Goal: Check status: Check status

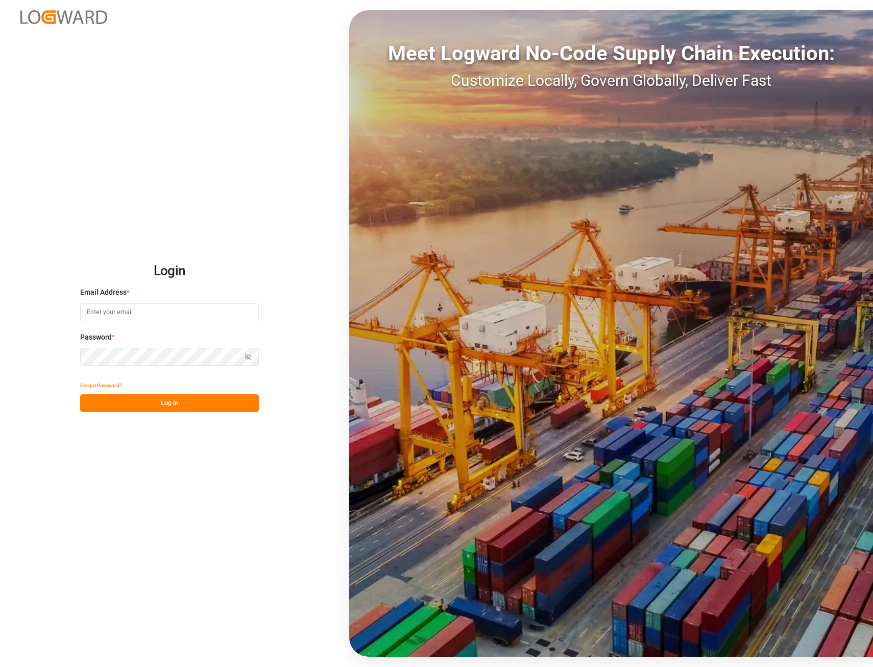
type input "ida.timmen@melitta.de"
click at [132, 399] on button "Log In" at bounding box center [169, 403] width 179 height 18
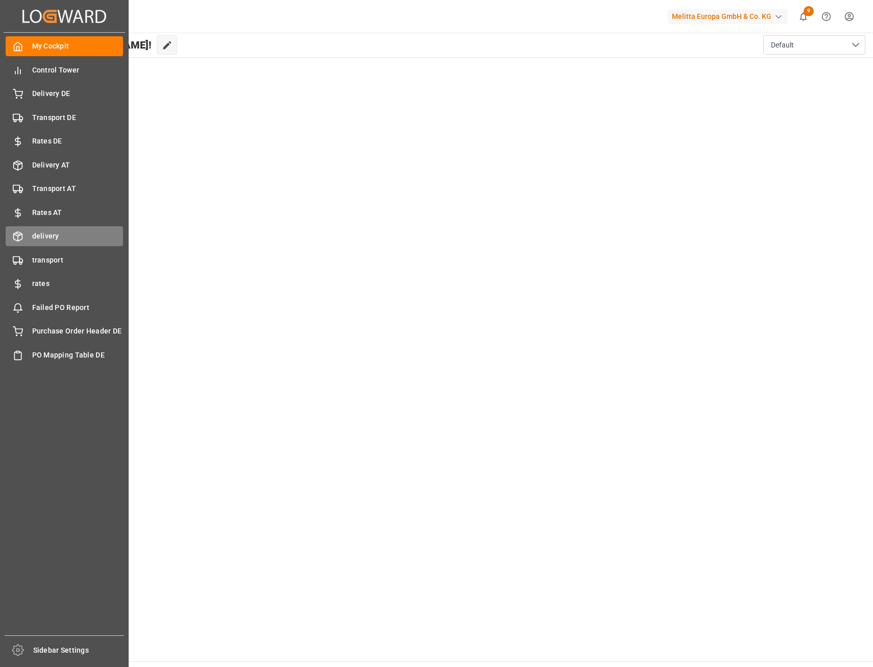
click at [50, 238] on span "delivery" at bounding box center [77, 236] width 91 height 11
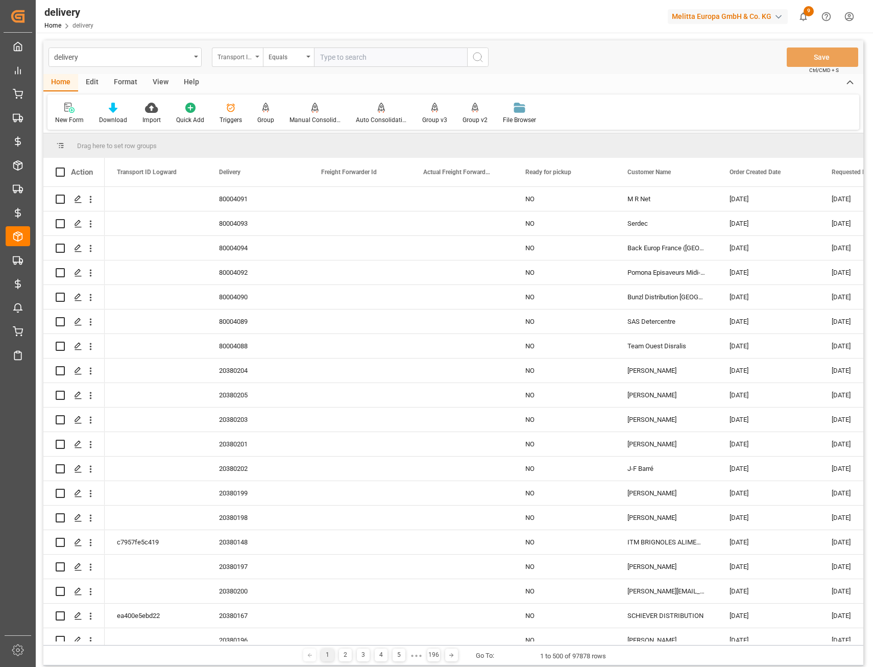
click at [255, 60] on div "Transport ID Logward" at bounding box center [237, 56] width 51 height 19
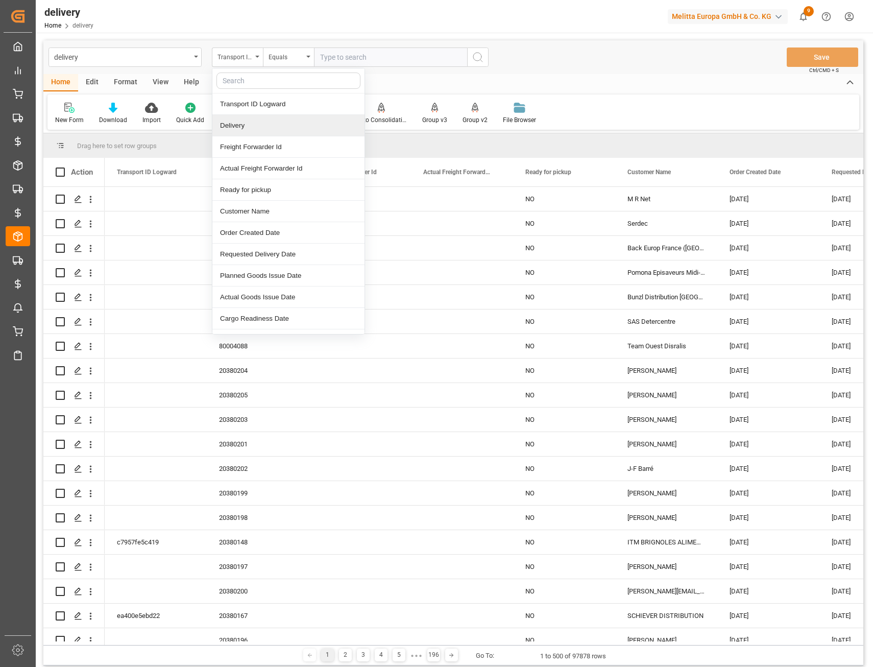
click at [252, 122] on div "Delivery" at bounding box center [288, 125] width 152 height 21
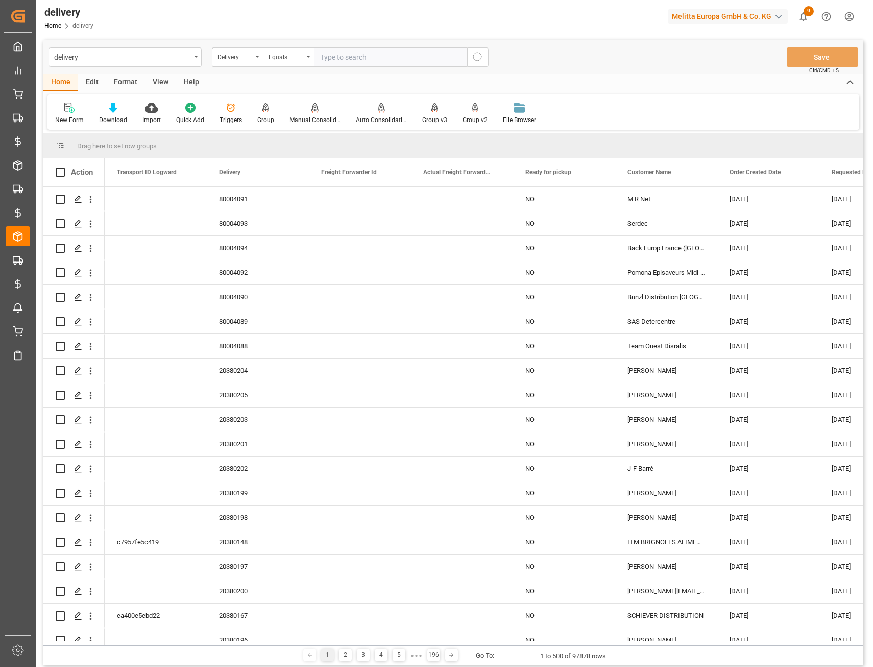
click at [344, 64] on input "text" at bounding box center [390, 56] width 153 height 19
paste input "80003522"
type input "80003522"
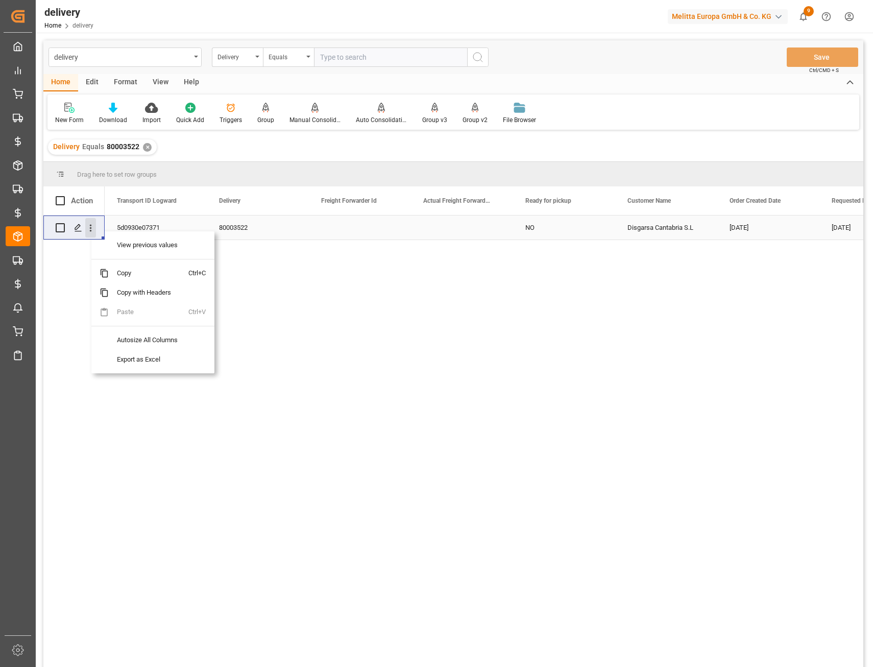
click at [91, 230] on icon "open menu" at bounding box center [90, 228] width 11 height 11
click at [118, 250] on span "View previous values" at bounding box center [149, 244] width 80 height 19
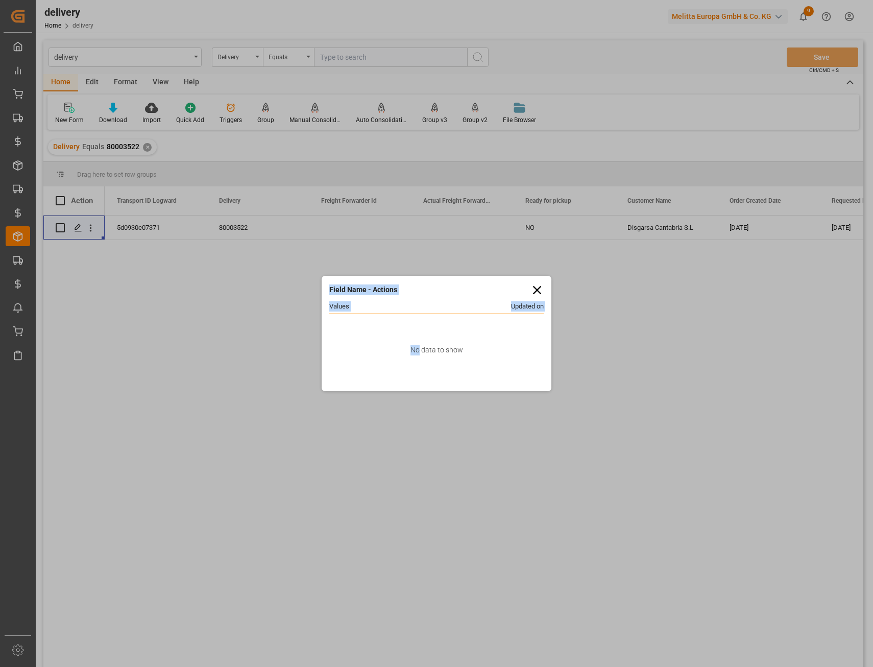
click at [399, 329] on div "Field Name - Actions Values Updated on No data to show" at bounding box center [436, 333] width 873 height 667
click at [543, 290] on icon at bounding box center [537, 290] width 14 height 14
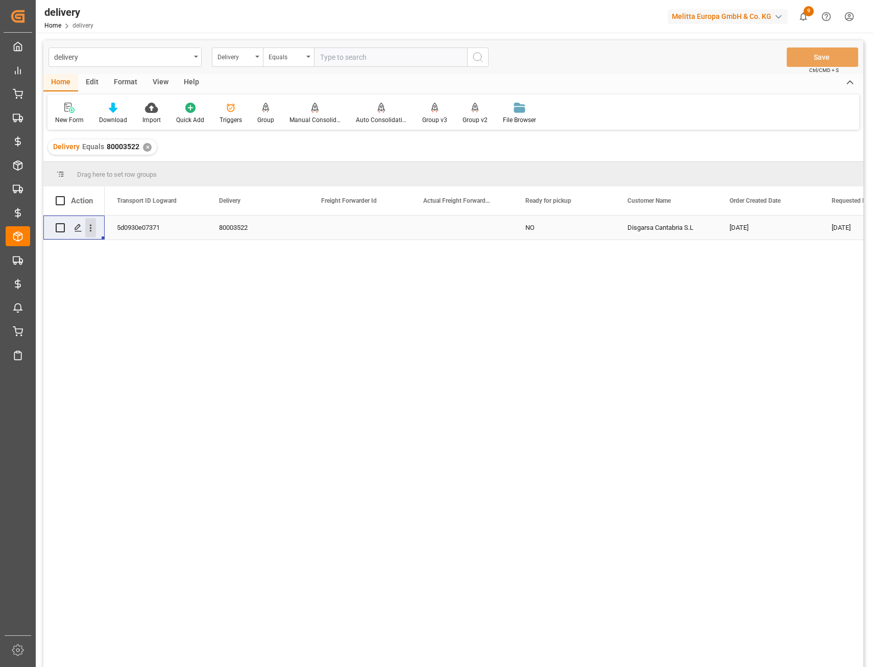
click at [89, 231] on icon "open menu" at bounding box center [90, 228] width 11 height 11
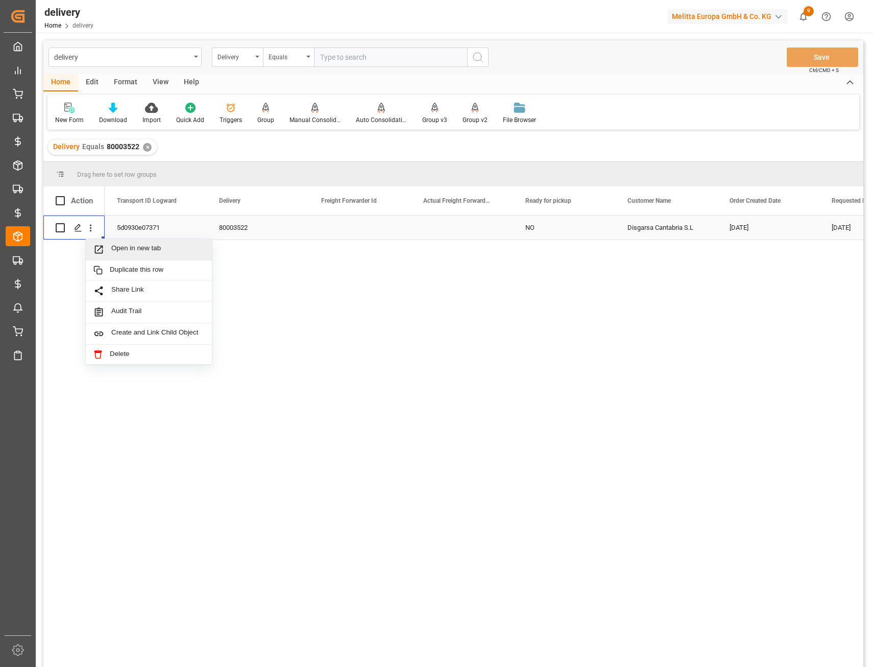
click at [130, 249] on span "Open in new tab" at bounding box center [157, 249] width 93 height 11
click at [232, 114] on div "Triggers" at bounding box center [231, 113] width 38 height 22
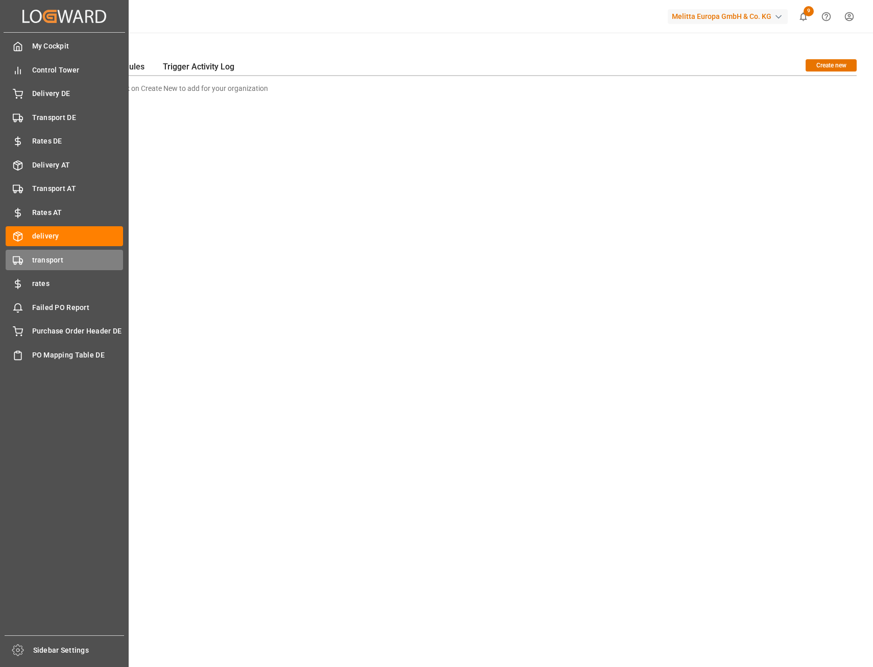
click at [29, 256] on div "transport transport" at bounding box center [64, 260] width 117 height 20
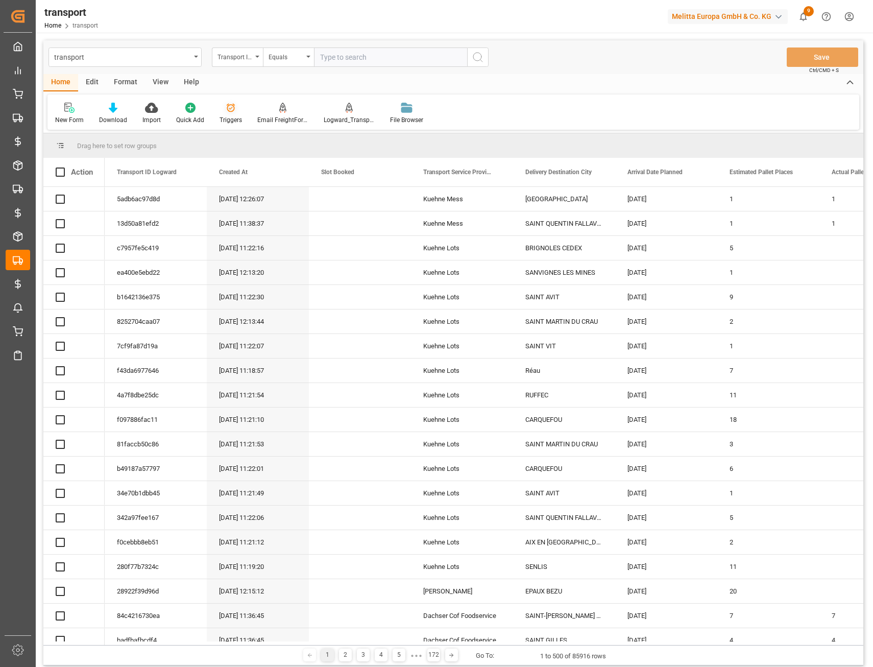
click at [221, 114] on div "Triggers" at bounding box center [231, 113] width 38 height 22
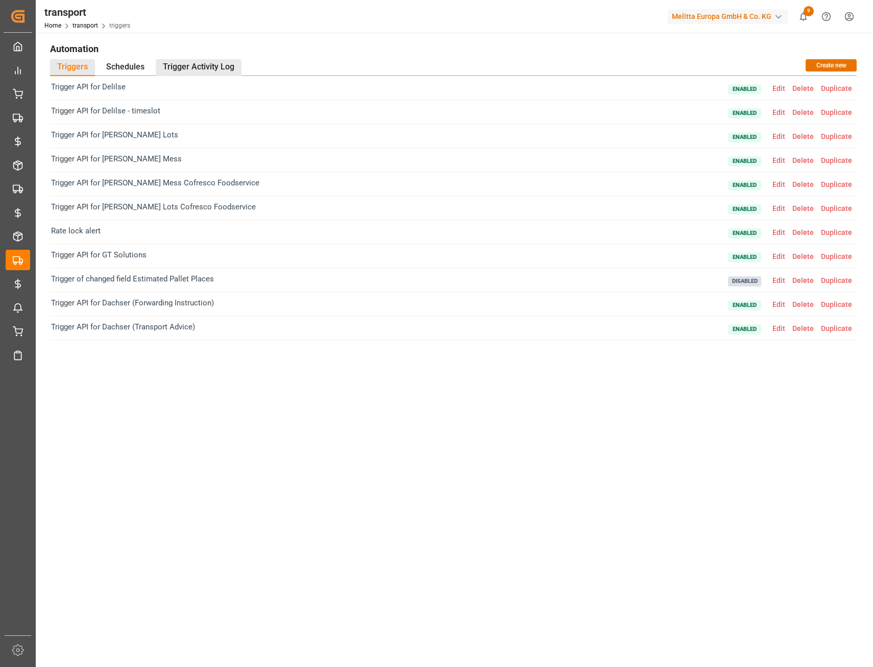
click at [192, 67] on div "Trigger Activity Log" at bounding box center [199, 67] width 86 height 17
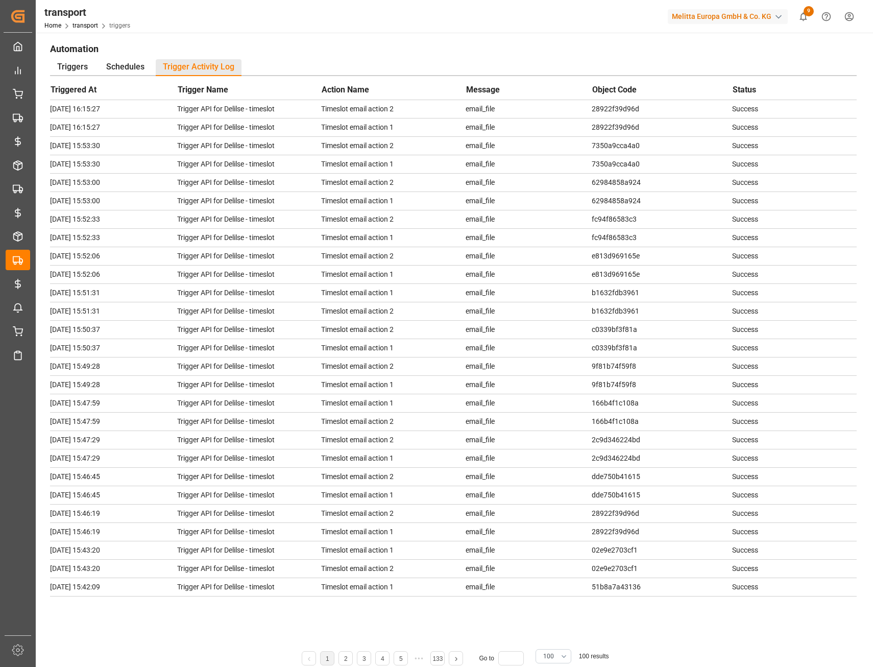
click at [436, 36] on div "Automation Triggers Schedules Trigger Activity Log Triggered At Trigger Name Ac…" at bounding box center [453, 411] width 835 height 756
click at [383, 660] on link "4" at bounding box center [383, 658] width 4 height 7
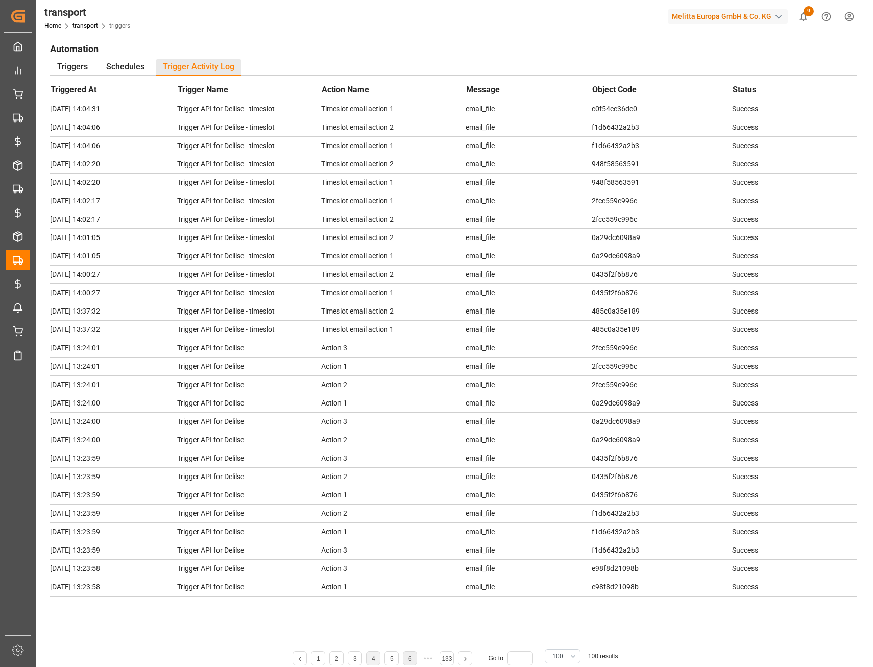
click at [411, 658] on link "6" at bounding box center [410, 658] width 4 height 7
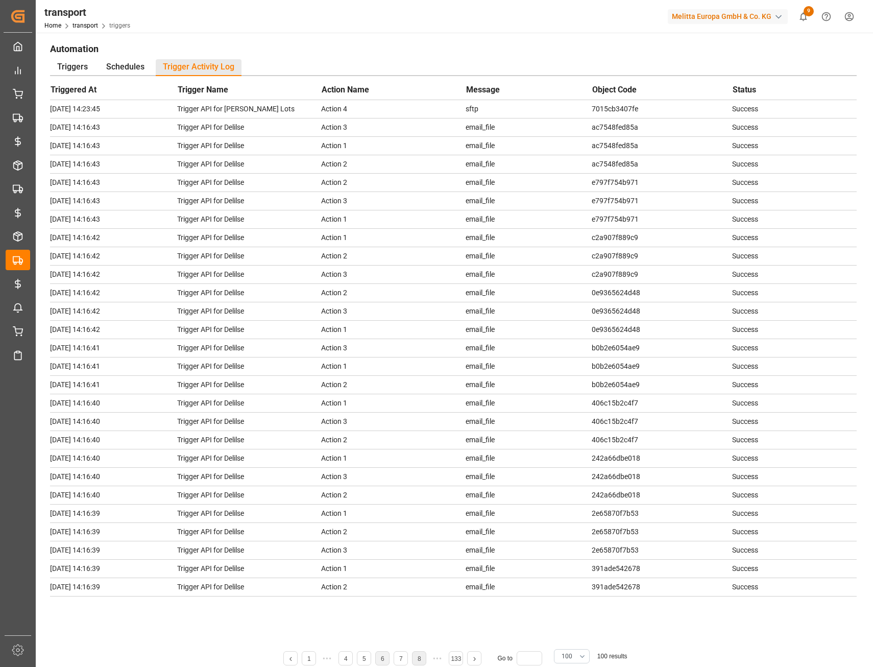
click at [417, 657] on li "8" at bounding box center [419, 658] width 14 height 14
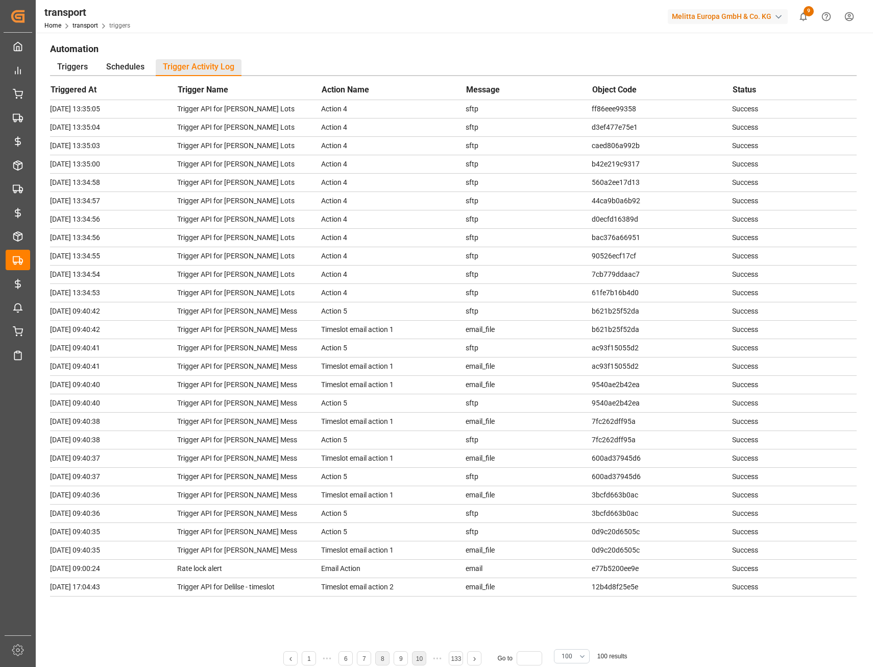
click at [419, 657] on link "10" at bounding box center [419, 658] width 7 height 7
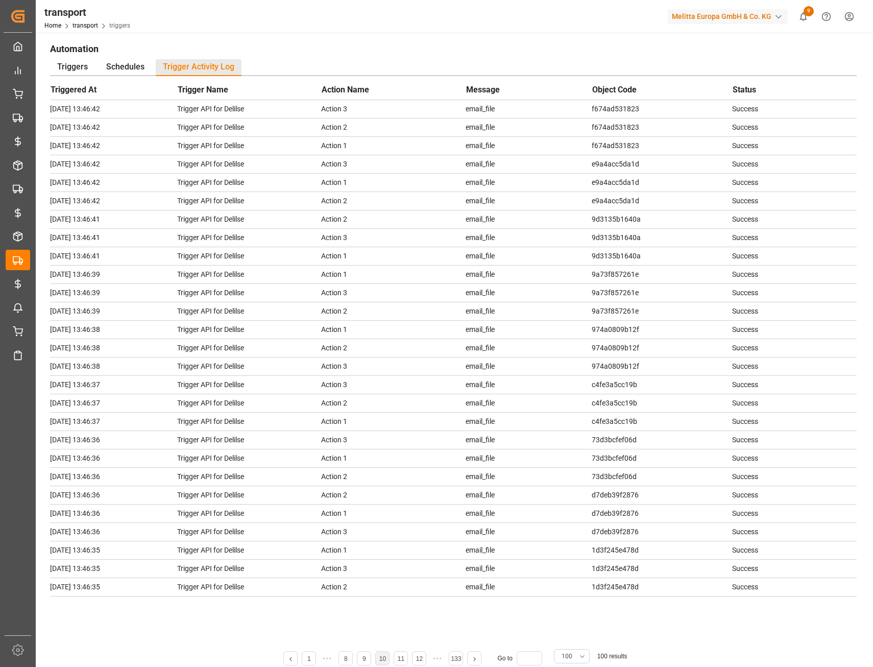
scroll to position [1316, 0]
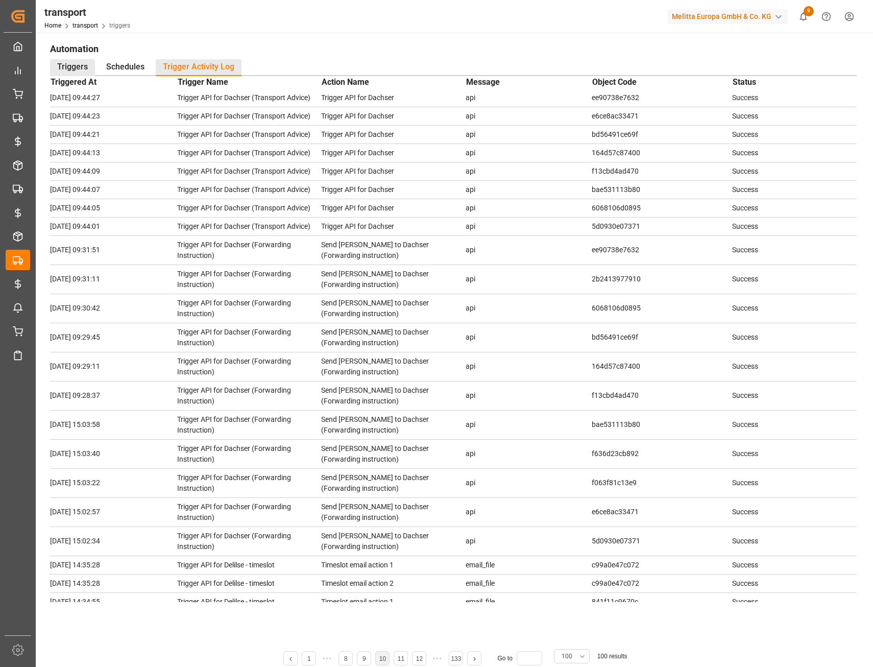
click at [78, 68] on div "Triggers" at bounding box center [72, 67] width 45 height 17
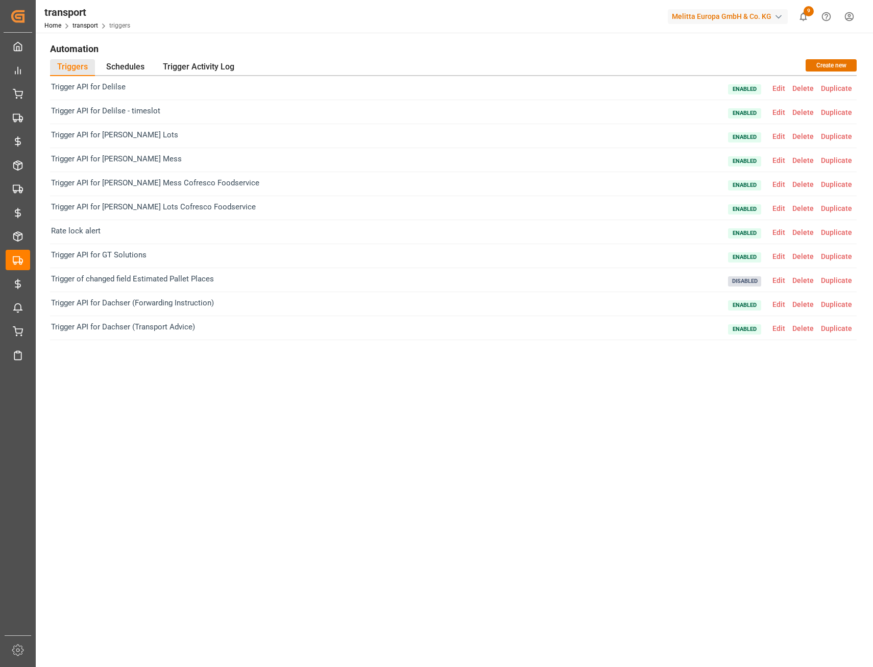
scroll to position [0, 0]
click at [775, 304] on span "Edit" at bounding box center [779, 304] width 20 height 8
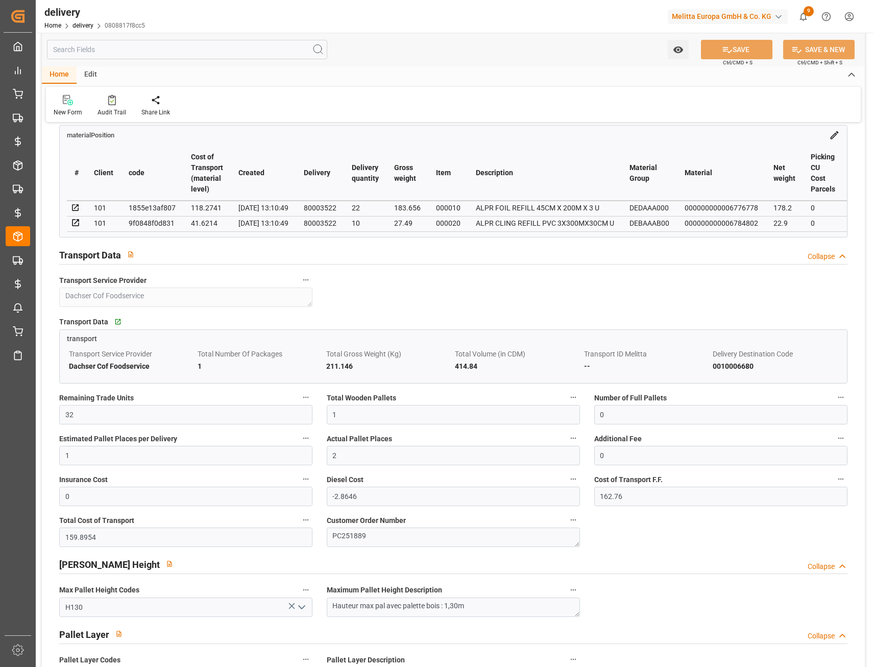
scroll to position [561, 0]
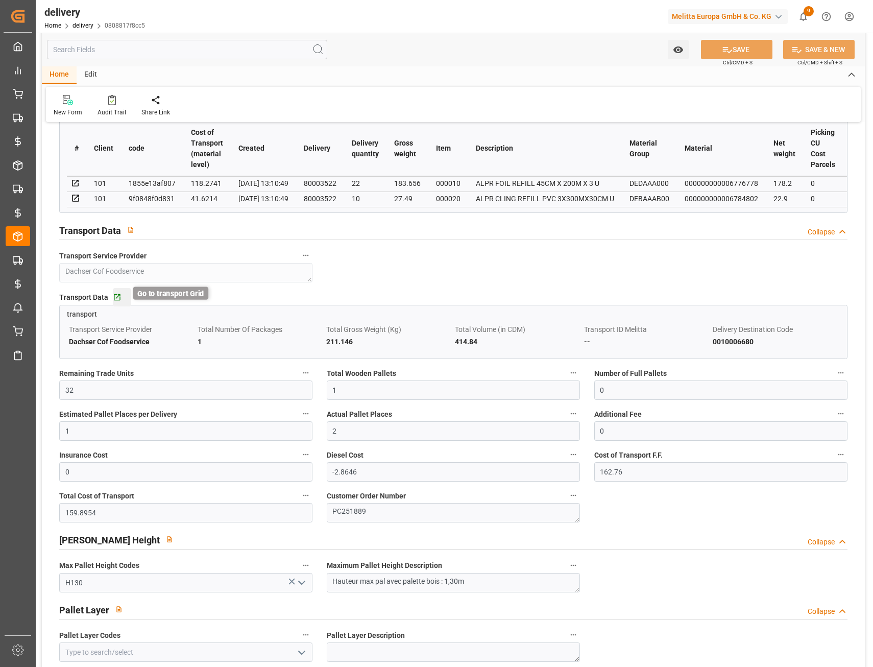
click at [113, 296] on icon "button" at bounding box center [117, 297] width 9 height 9
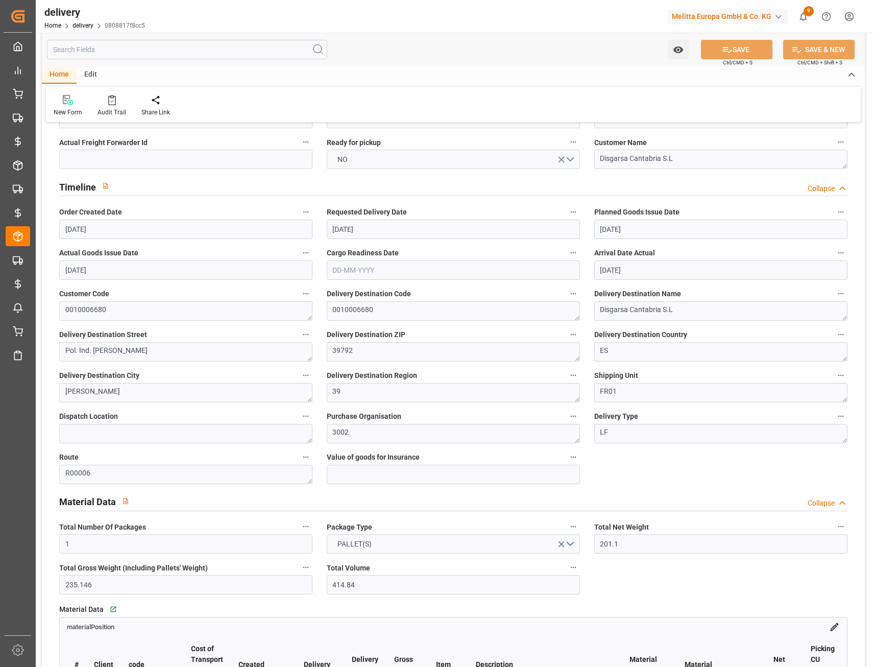
scroll to position [0, 0]
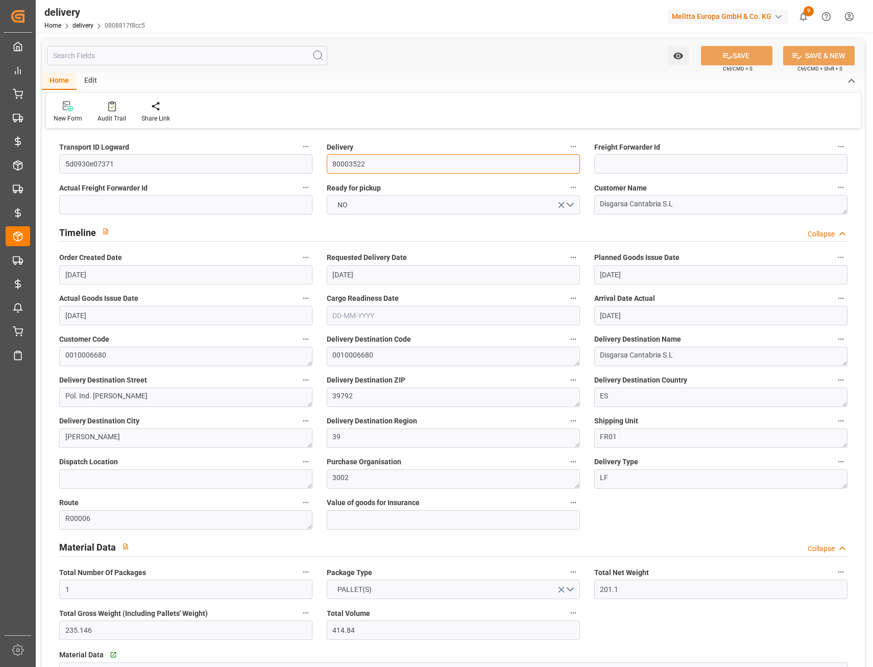
drag, startPoint x: 373, startPoint y: 161, endPoint x: 306, endPoint y: 168, distance: 67.3
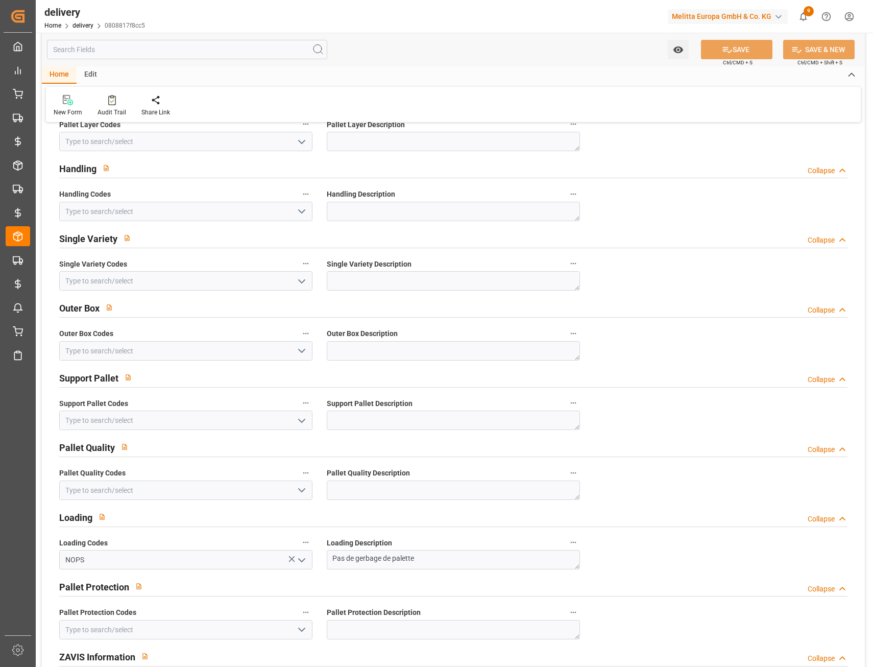
scroll to position [1378, 0]
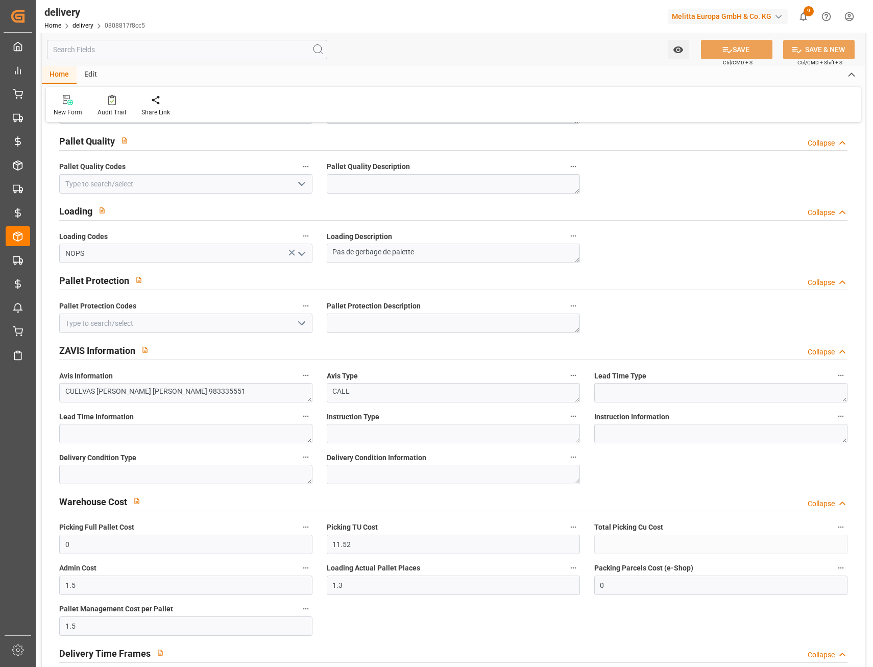
click at [118, 52] on input "text" at bounding box center [187, 49] width 280 height 19
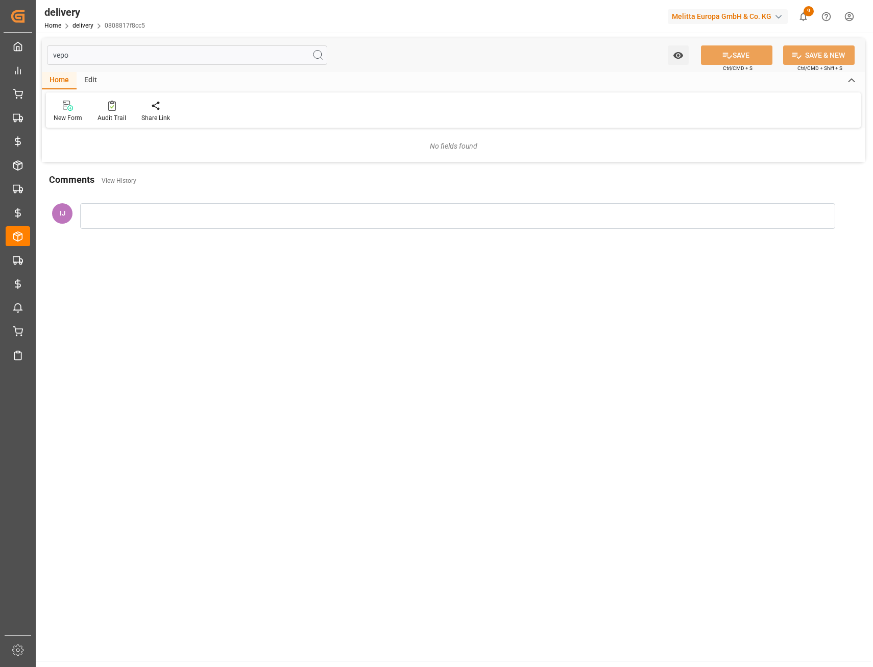
scroll to position [0, 0]
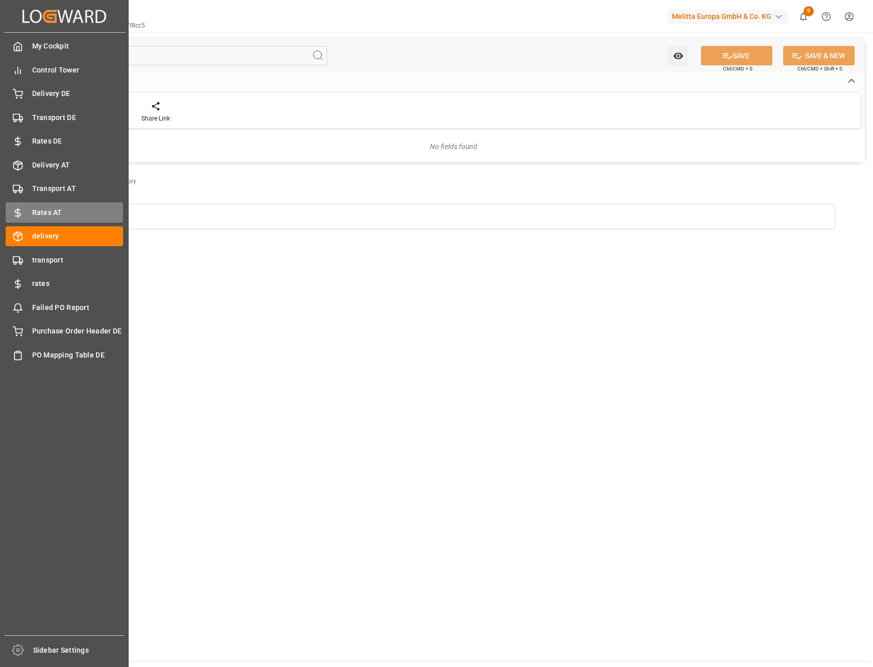
type input "vepo"
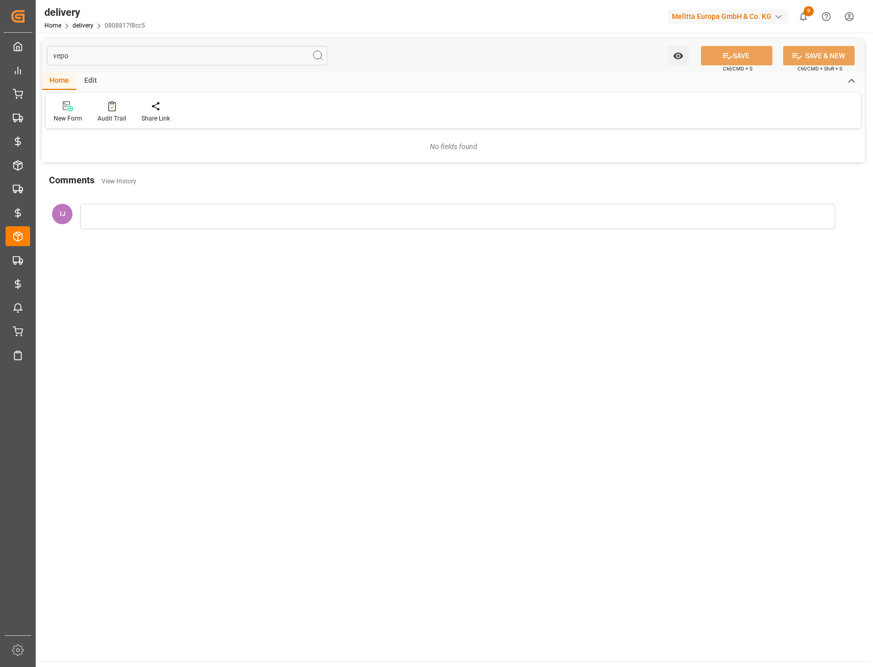
drag, startPoint x: 87, startPoint y: 53, endPoint x: 53, endPoint y: 55, distance: 34.7
click at [53, 55] on input "vepo" at bounding box center [187, 55] width 280 height 19
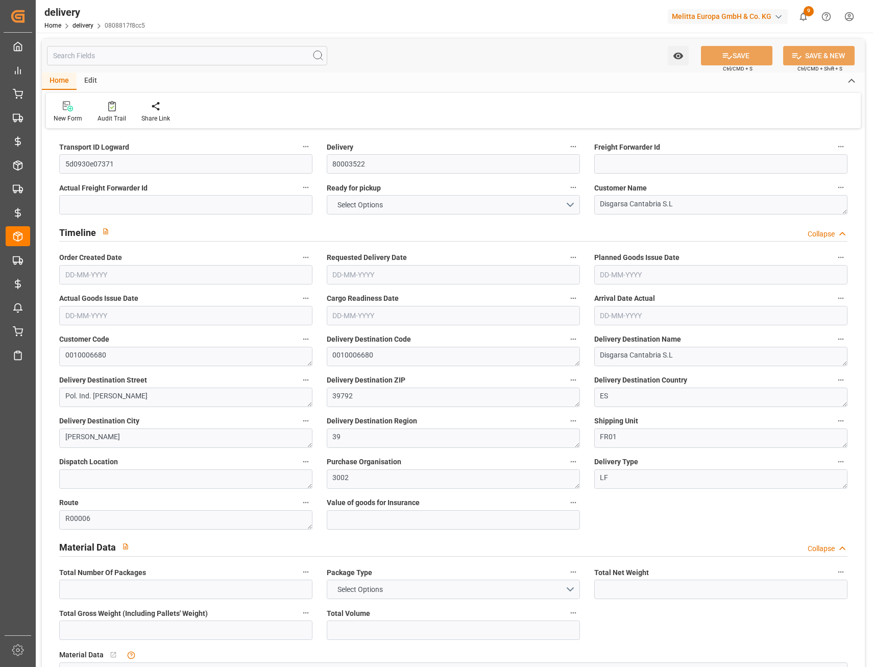
type input "1"
type input "201.1"
type input "235.146"
type input "414.84"
type input "32"
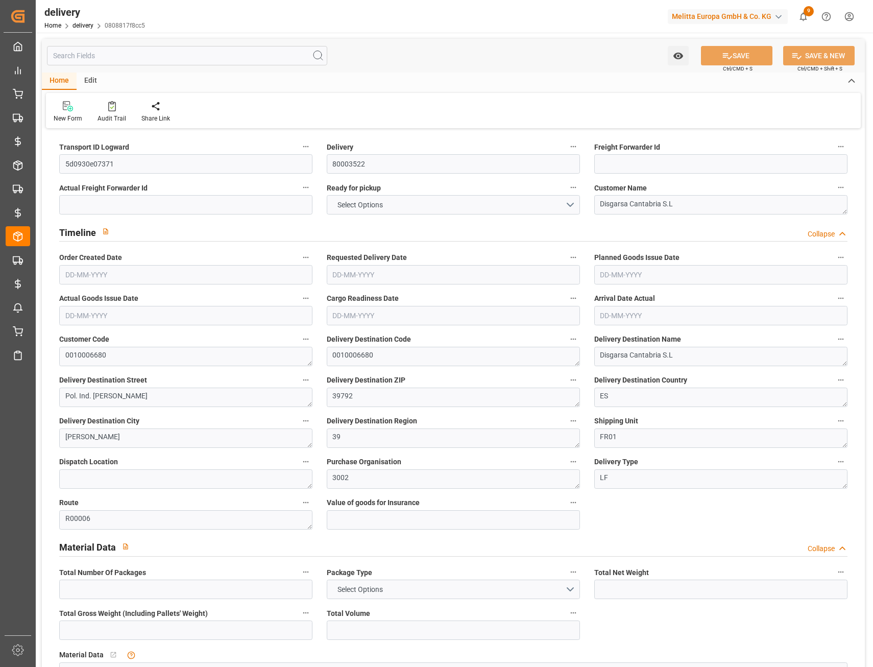
type input "1"
type input "0"
type input "1"
type input "2"
type input "0"
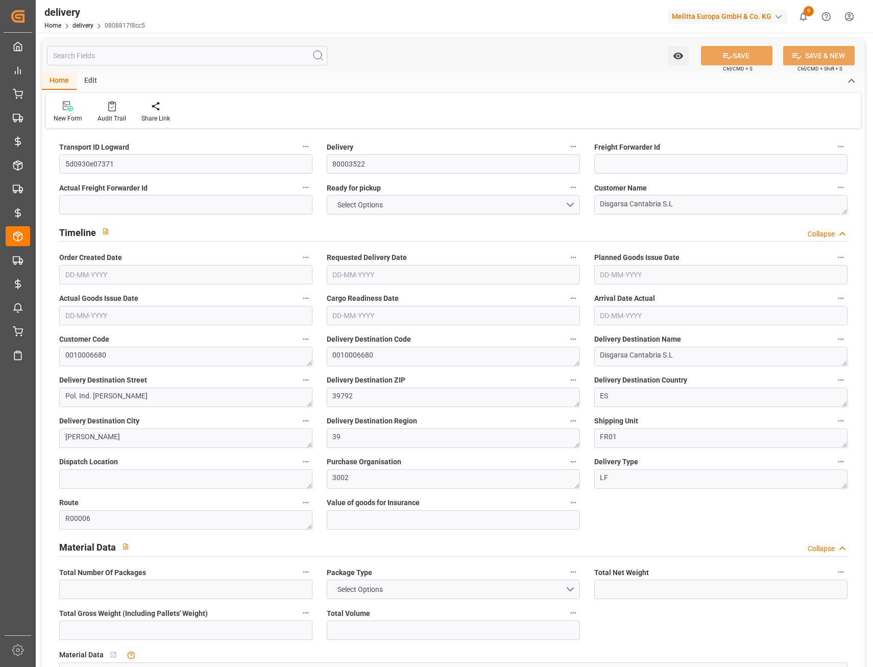
type input "0"
type input "-2.8646"
type input "162.76"
type input "159.8954"
type input "0"
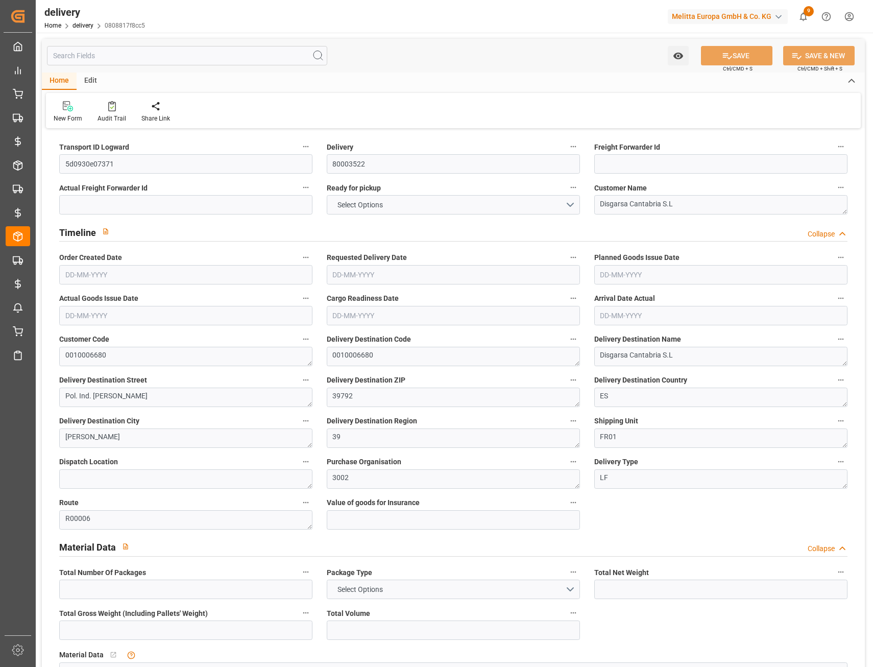
type input "11.52"
type input "1.5"
type input "1.3"
type input "0"
type input "1.5"
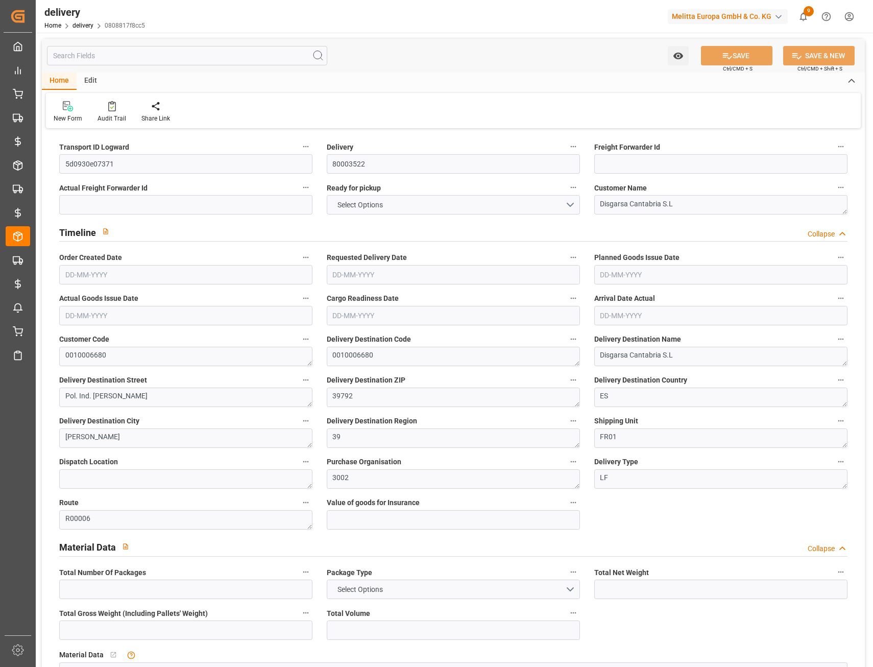
type input "211.146"
type input "101"
type input "0"
type input "24-09-2025"
type input "[DATE]"
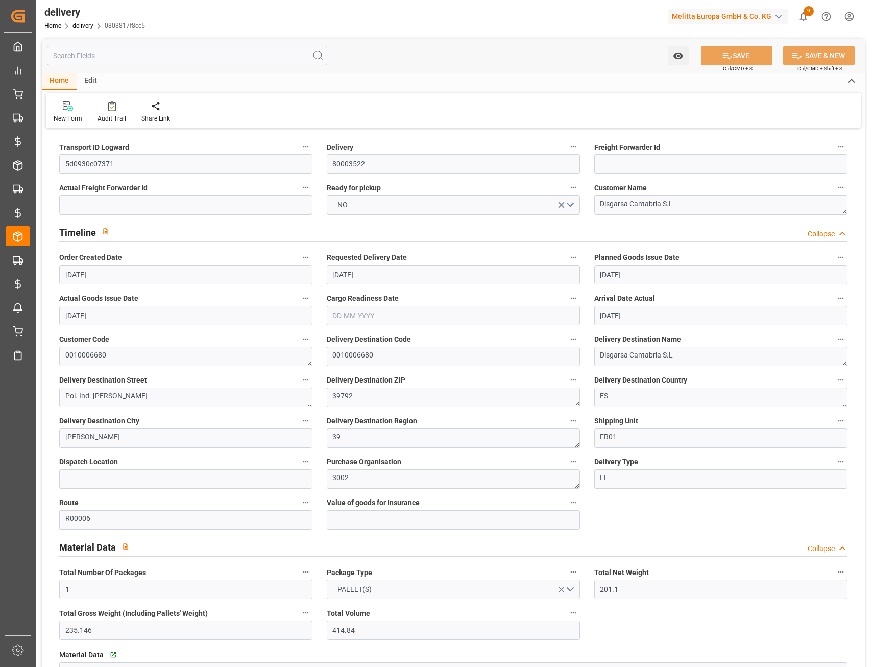
type input "[DATE]"
type input "23-09-2025 15:10"
drag, startPoint x: 407, startPoint y: 167, endPoint x: 299, endPoint y: 164, distance: 107.7
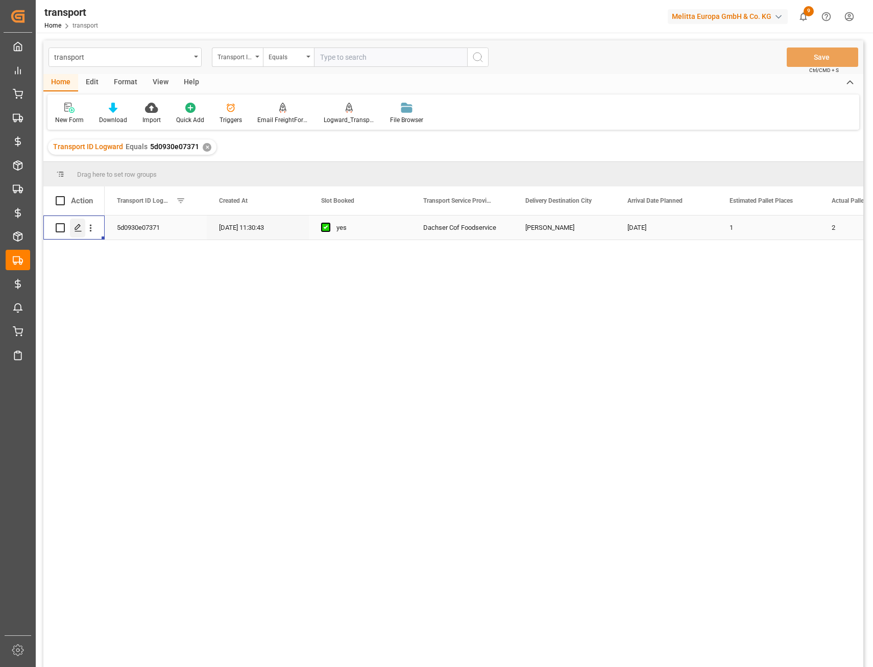
click at [76, 226] on icon "Press SPACE to select this row." at bounding box center [78, 228] width 8 height 8
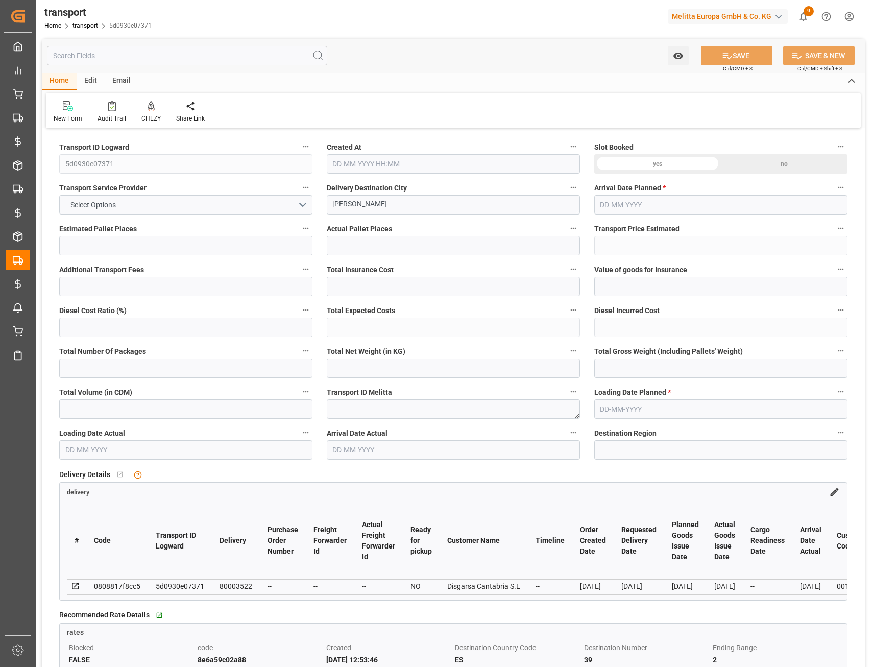
type input "1"
type input "2"
type input "162.76"
type input "0"
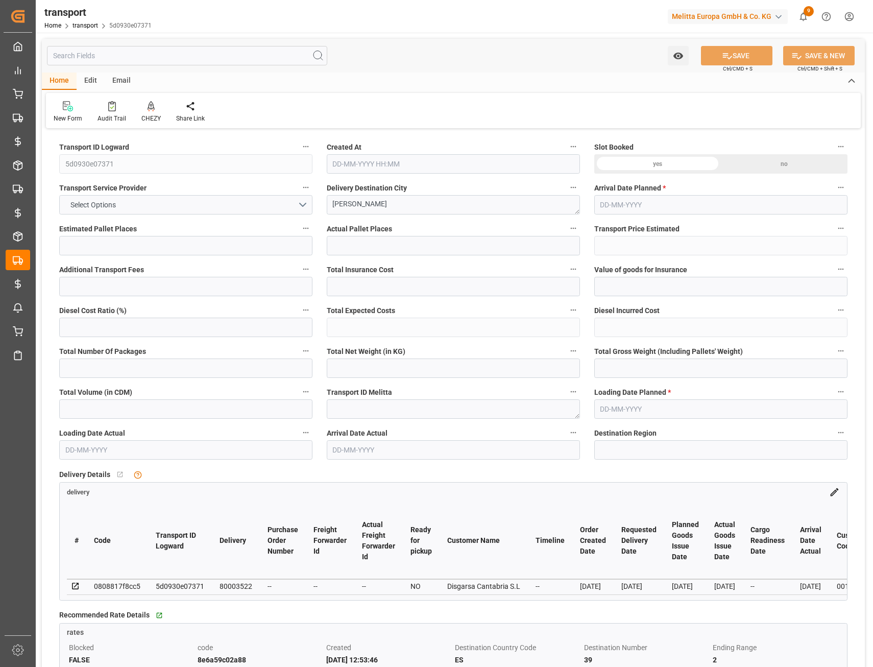
type input "0"
type input "159.8954"
type input "-2.8646"
type input "1"
type input "201.1"
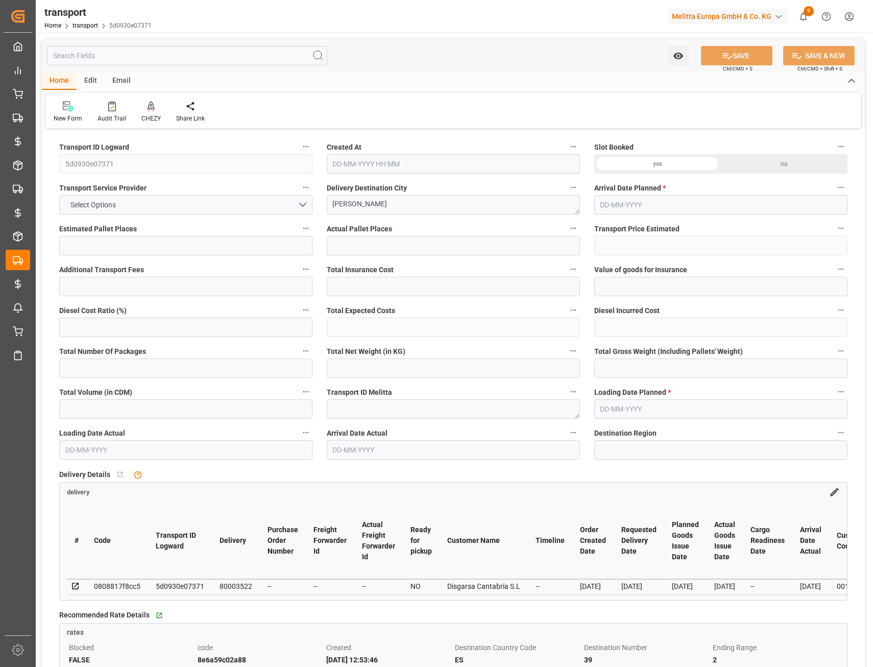
type input "235.146"
type input "414.84"
type input "39"
type input "0"
type input "32"
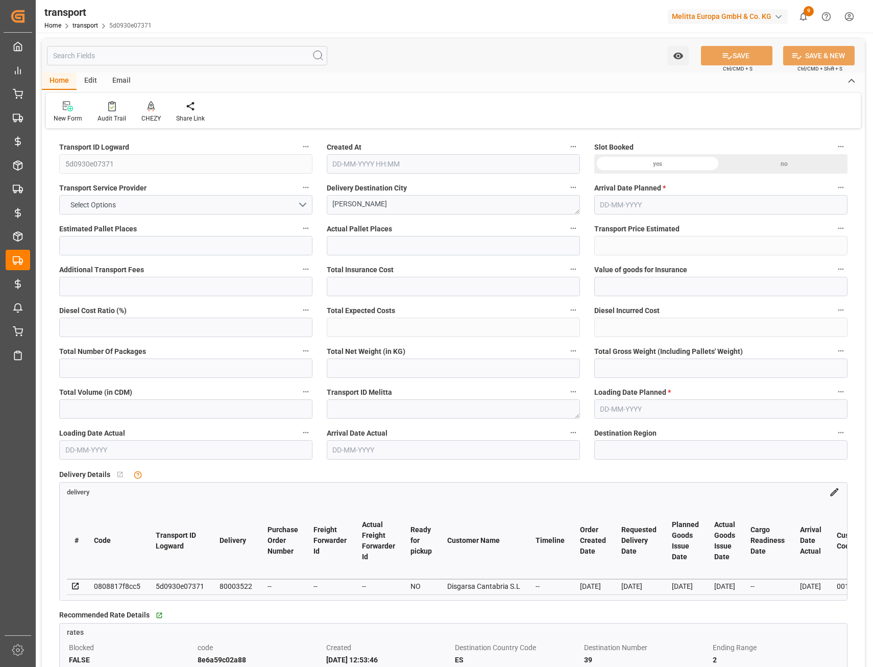
type input "1"
type input "101"
type input "211.146"
type input "0"
type input "4710.8598"
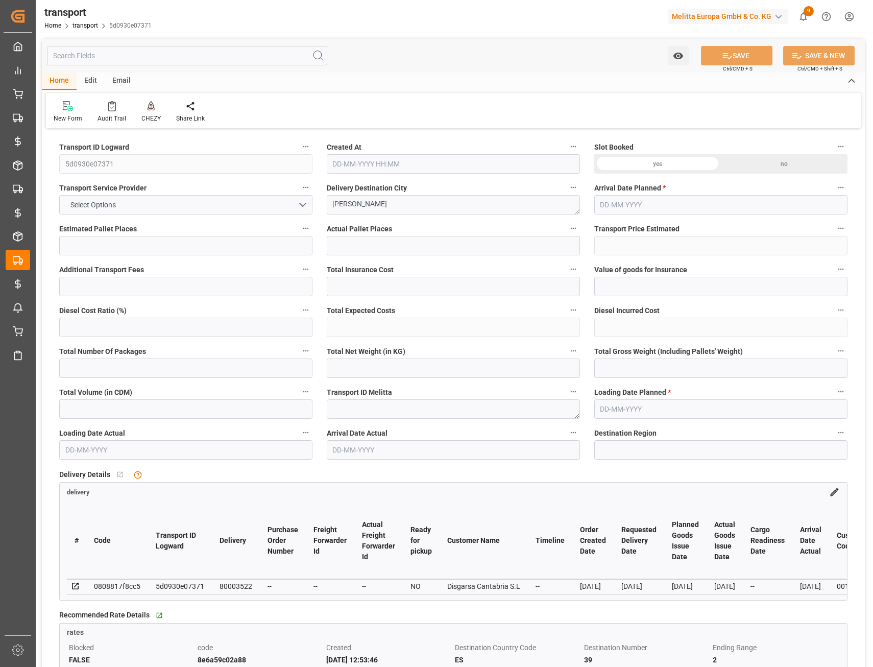
type input "0"
type input "21"
type input "35"
type input "24-09-2025 11:30"
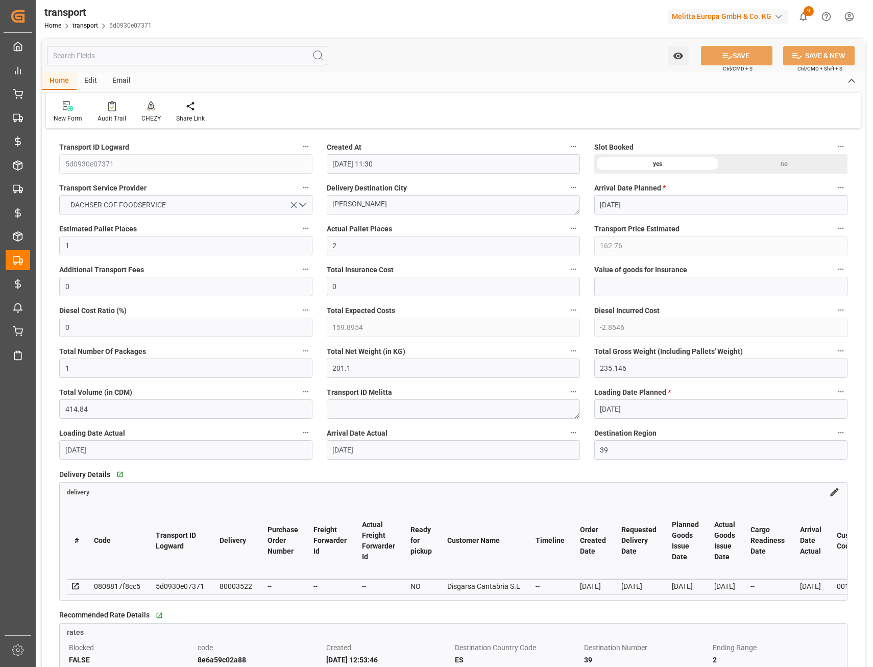
type input "[DATE]"
click at [105, 112] on div "Audit Trail" at bounding box center [112, 112] width 44 height 22
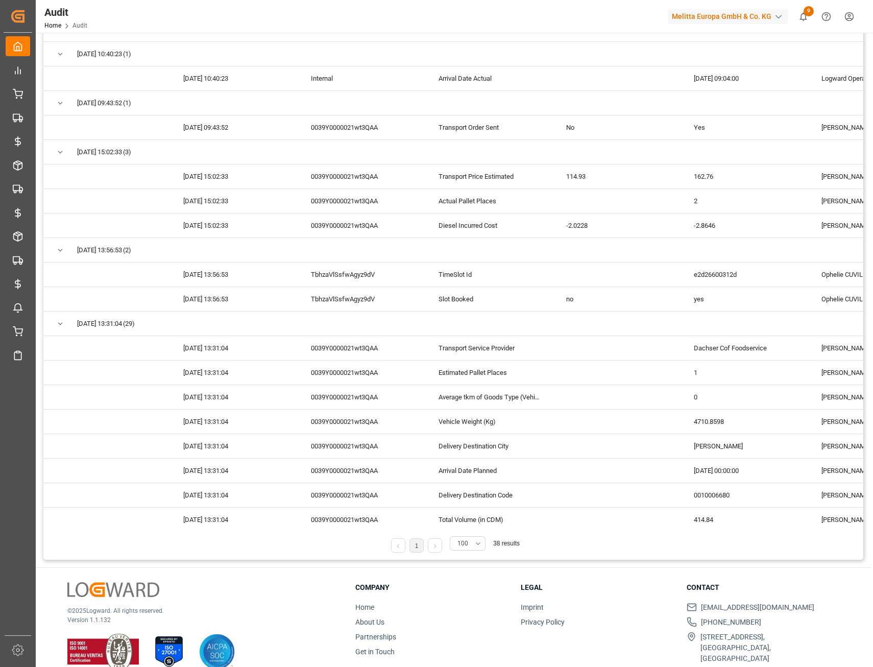
scroll to position [102, 0]
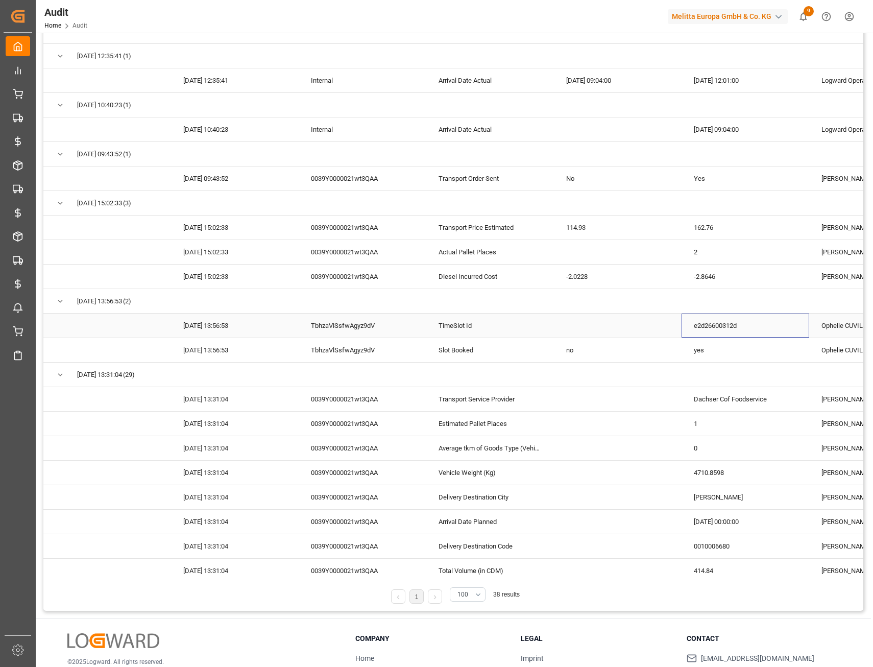
click at [711, 322] on div "e2d26600312d" at bounding box center [745, 325] width 128 height 24
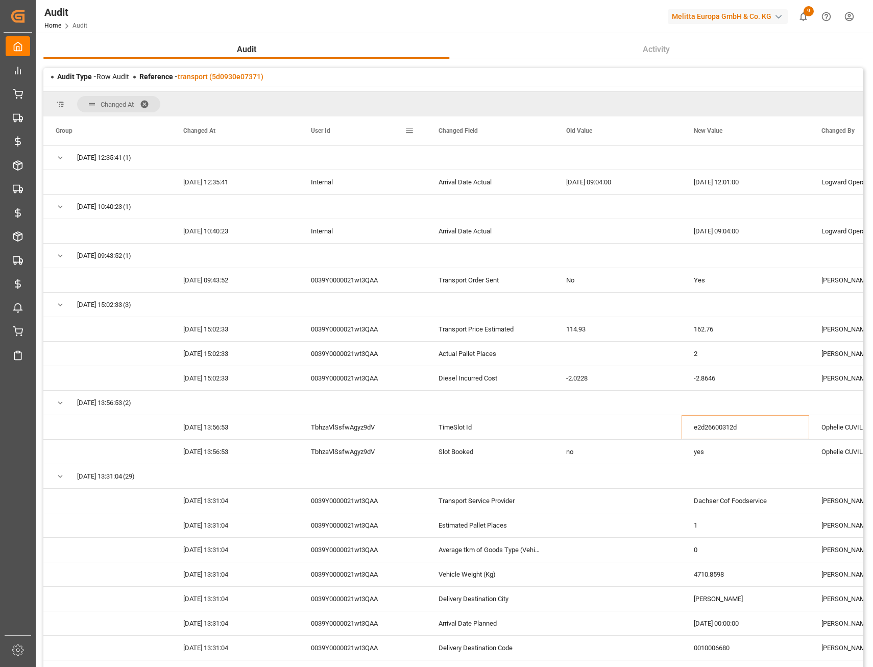
scroll to position [0, 0]
click at [252, 81] on link "transport (5d0930e07371)" at bounding box center [221, 77] width 86 height 8
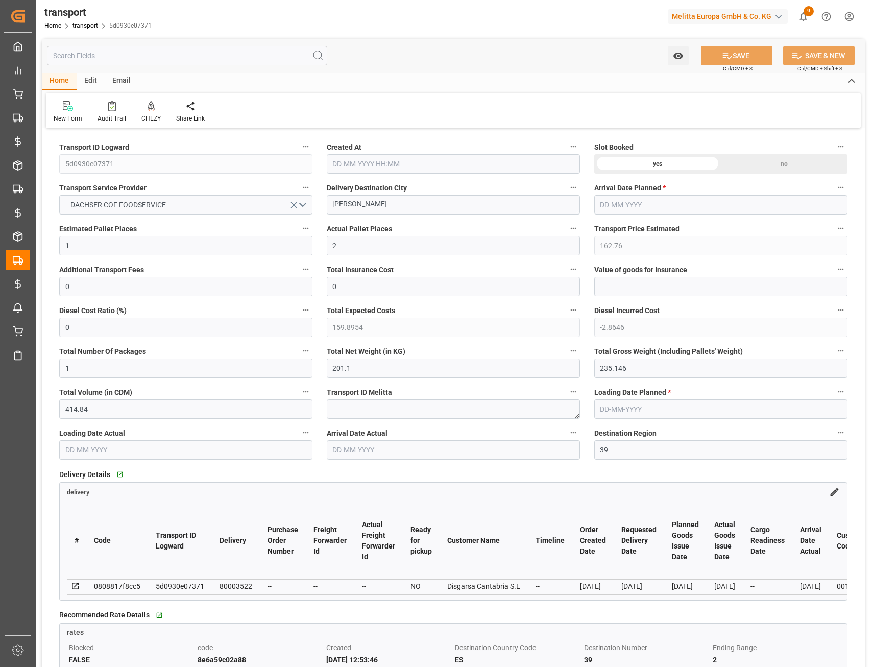
type input "24-09-2025 11:30"
type input "[DATE]"
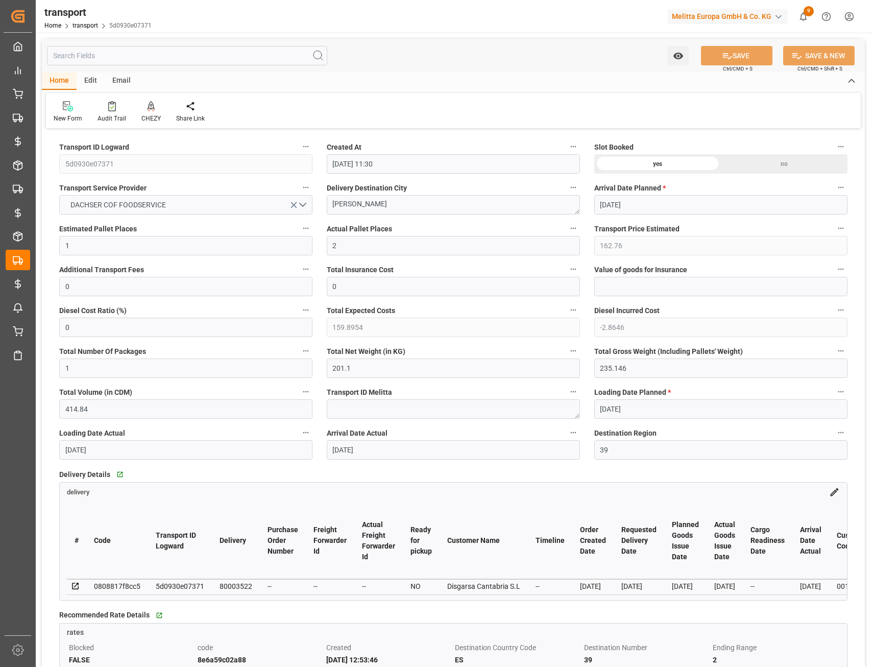
click at [266, 53] on input "text" at bounding box center [187, 55] width 280 height 19
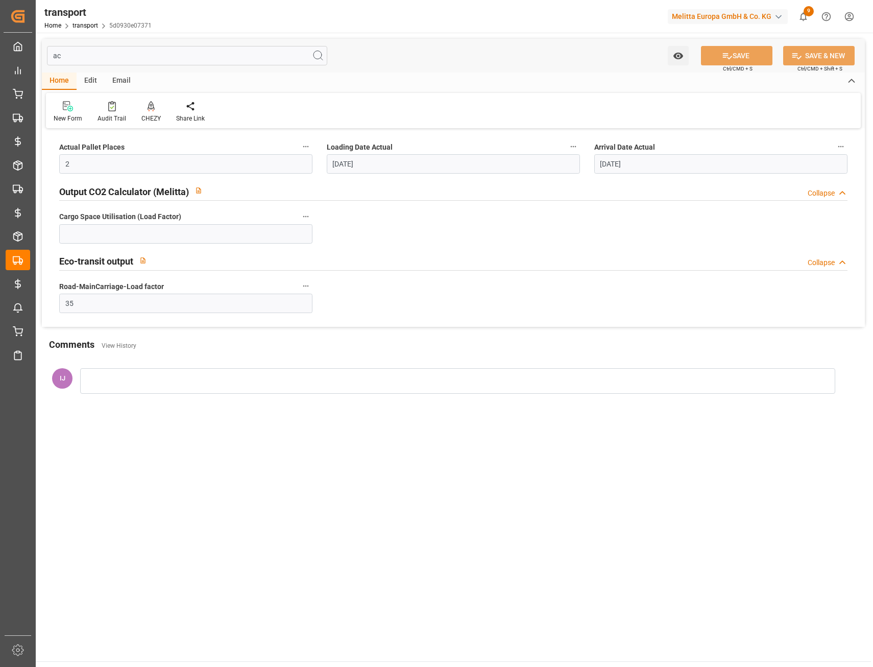
type input "a"
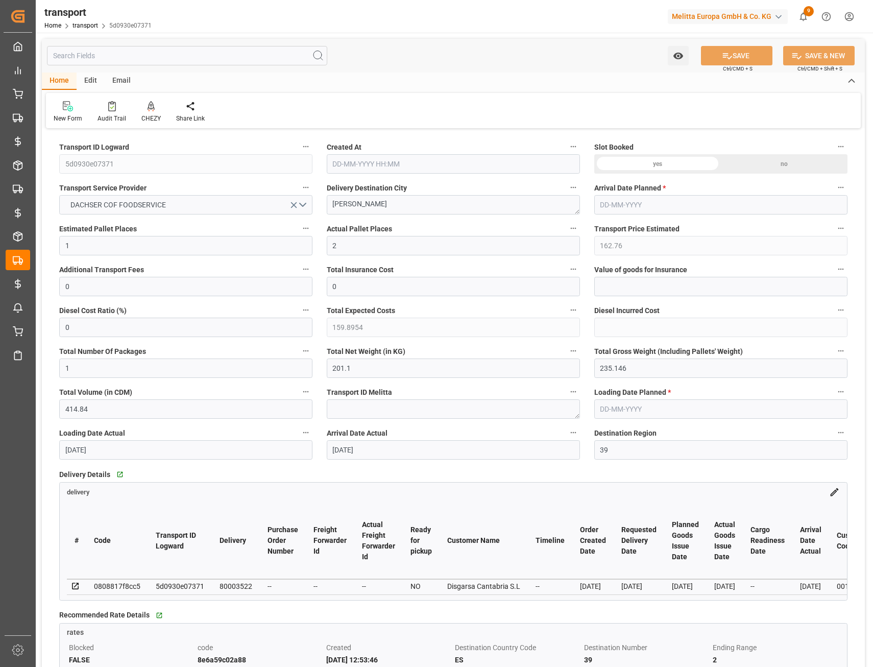
type input "24-09-2025 11:30"
type input "[DATE]"
type textarea "e2d26600312d"
type textarea "FR-02570"
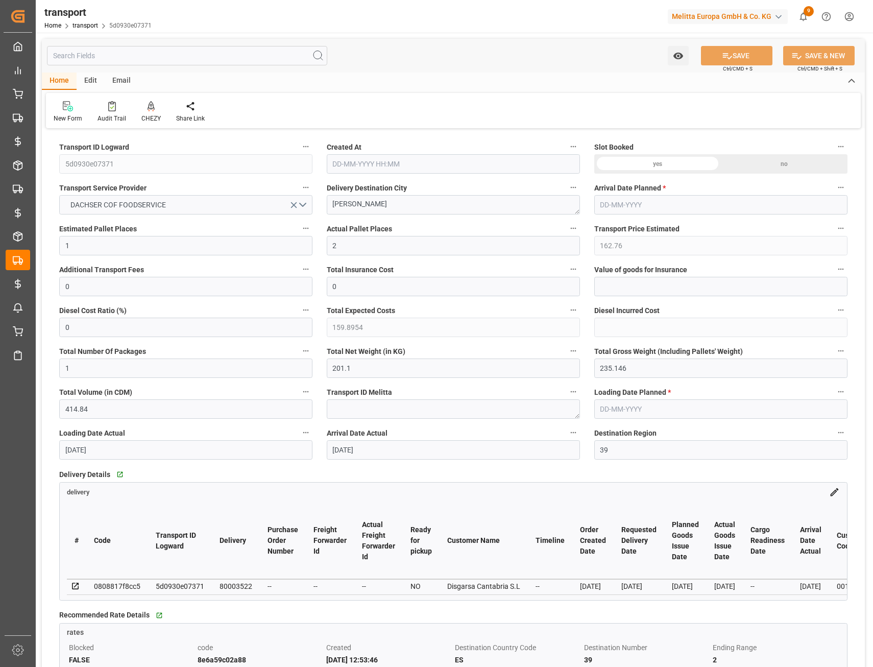
type input "Small Shipment"
type input "-2.8646"
type input "101"
type input "0"
type input "4710.8598"
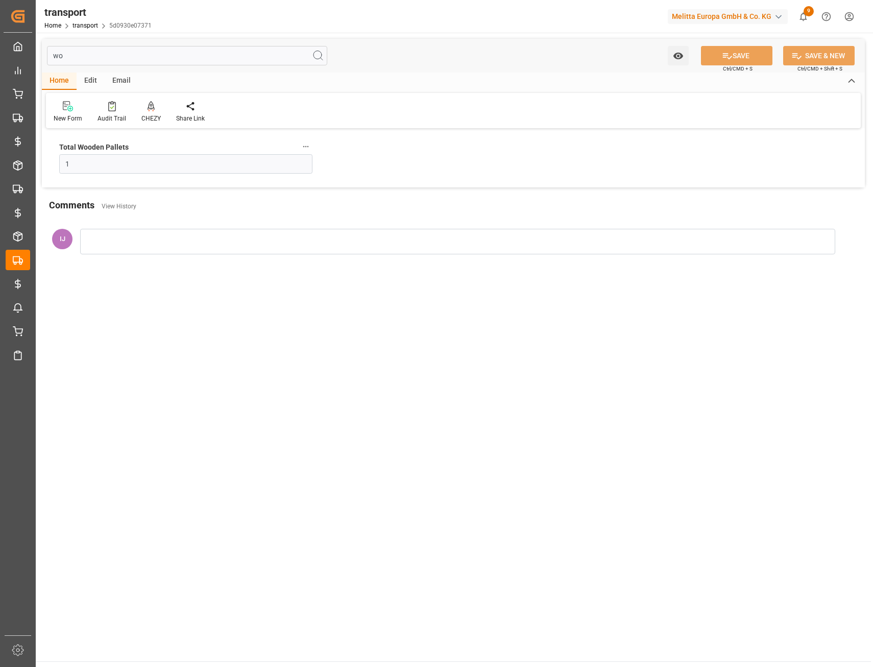
type input "w"
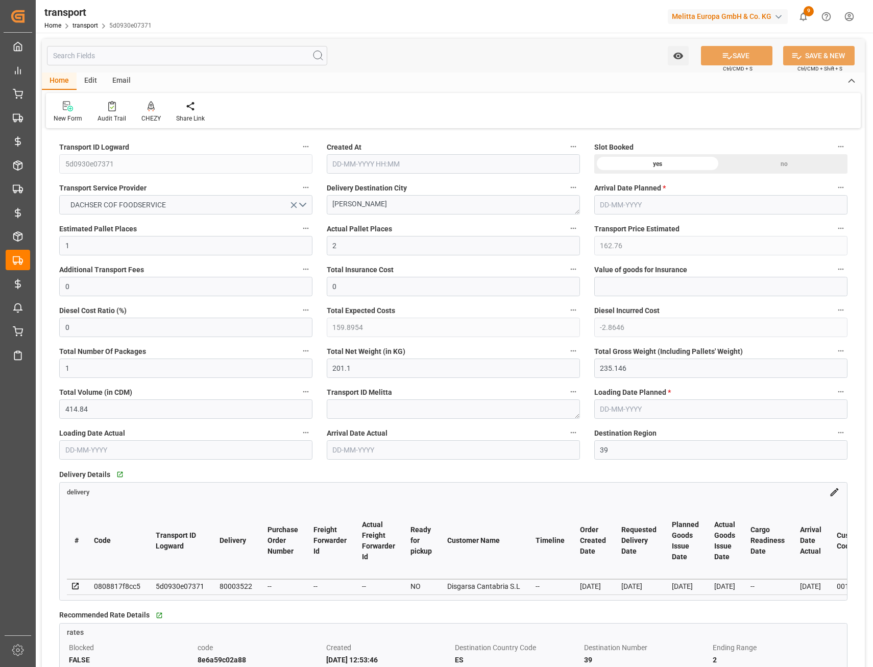
type input "24-09-2025 11:30"
type input "30-09-2025"
type input "22-09-2025"
type input "23-09-2025"
type input "30-09-2025"
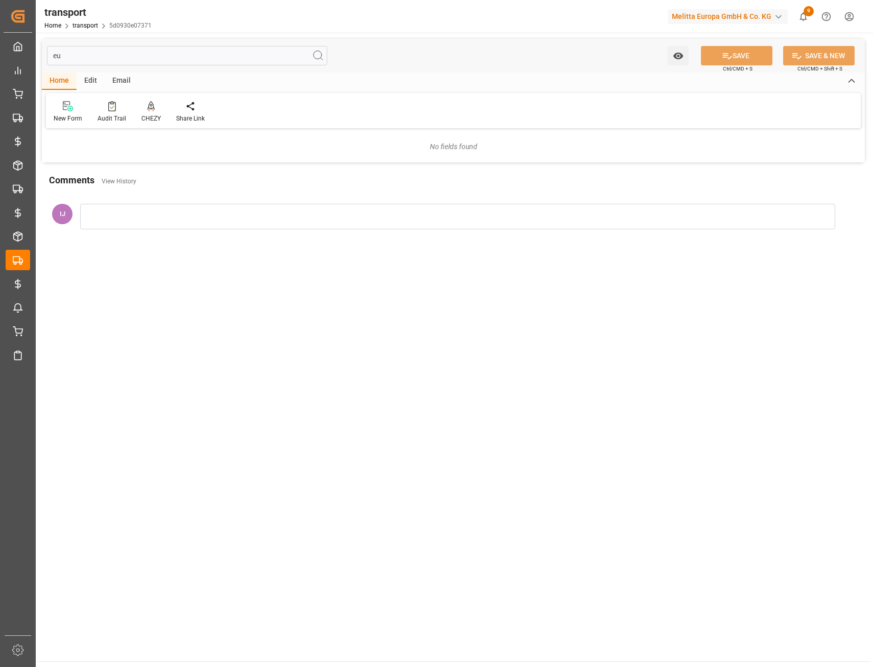
type input "e"
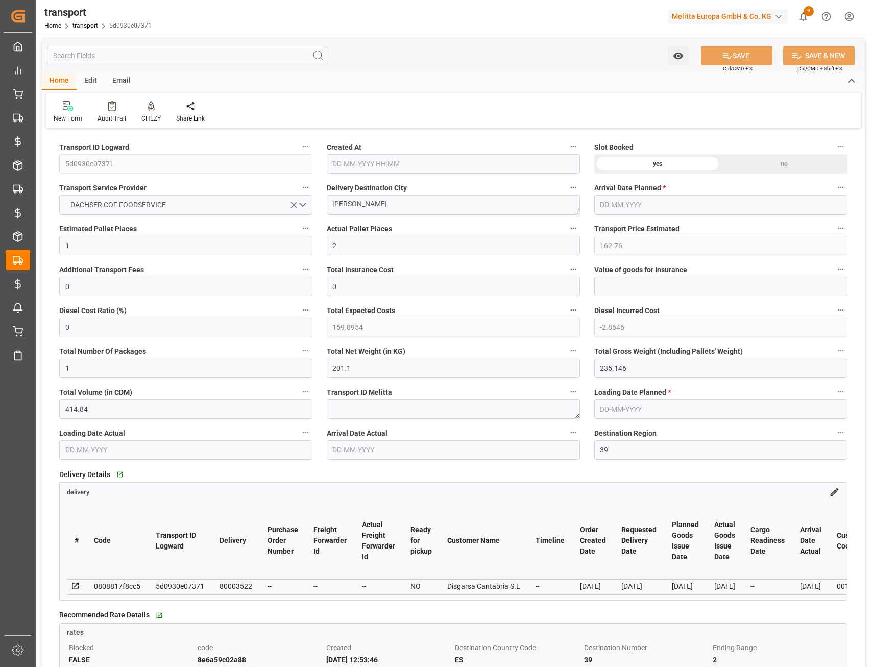
type input "24-09-2025 11:30"
type input "30-09-2025"
type input "22-09-2025"
type input "23-09-2025"
type input "30-09-2025"
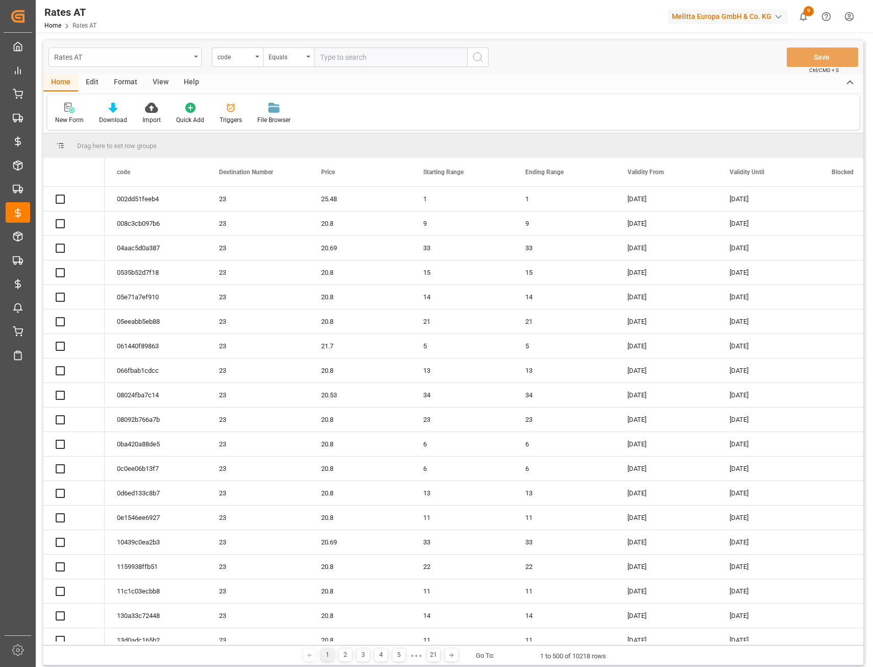
click at [106, 60] on div "Rates AT" at bounding box center [122, 56] width 136 height 13
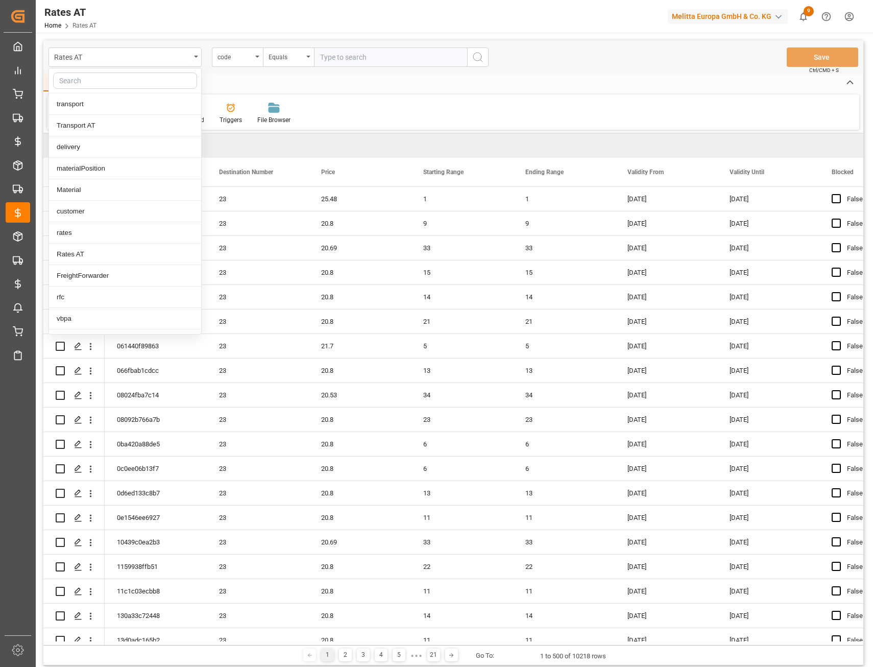
click at [98, 83] on input "text" at bounding box center [125, 80] width 144 height 16
type input "vepo"
click at [97, 253] on div "Vepo Header" at bounding box center [125, 253] width 152 height 21
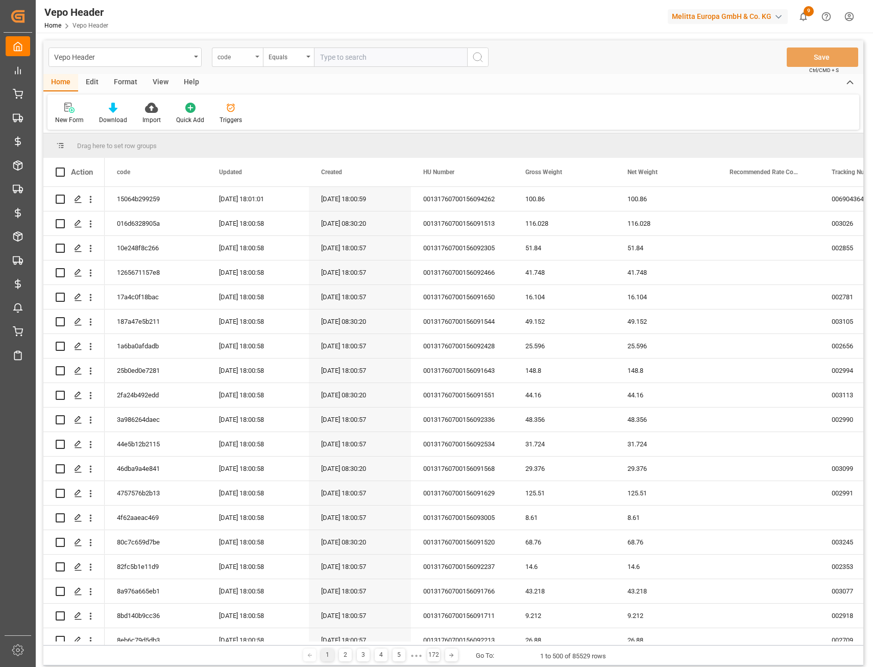
click at [231, 55] on div "code" at bounding box center [234, 56] width 35 height 12
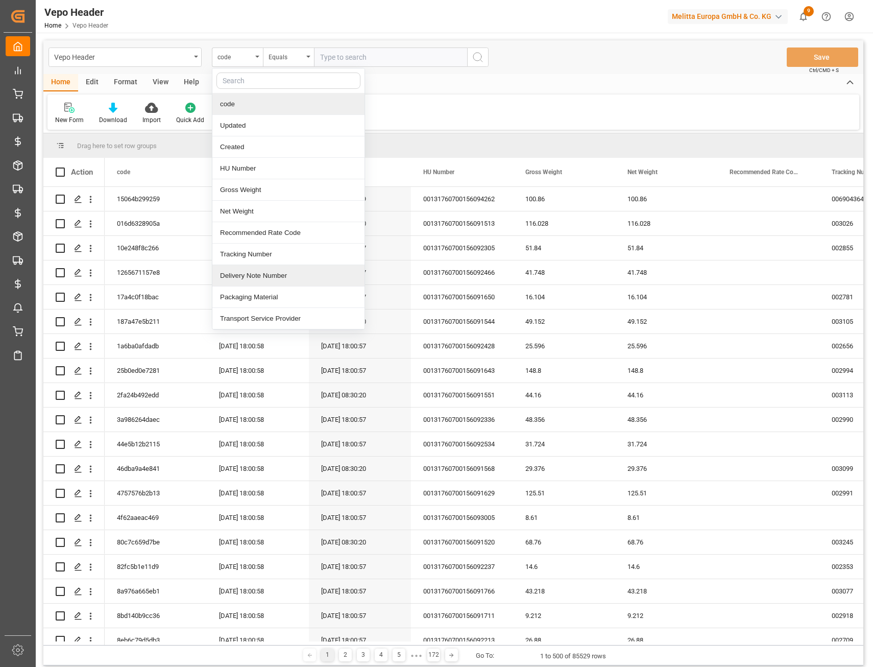
click at [270, 273] on div "Delivery Note Number" at bounding box center [288, 275] width 152 height 21
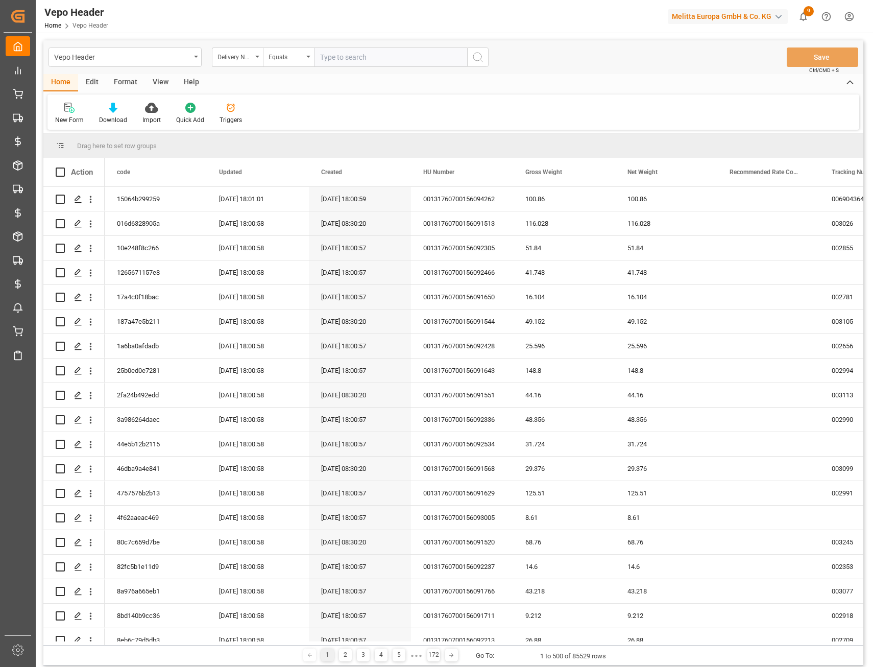
click at [331, 58] on input "text" at bounding box center [390, 56] width 153 height 19
paste input "80003522"
type input "80003522"
click at [483, 59] on icon "search button" at bounding box center [478, 57] width 12 height 12
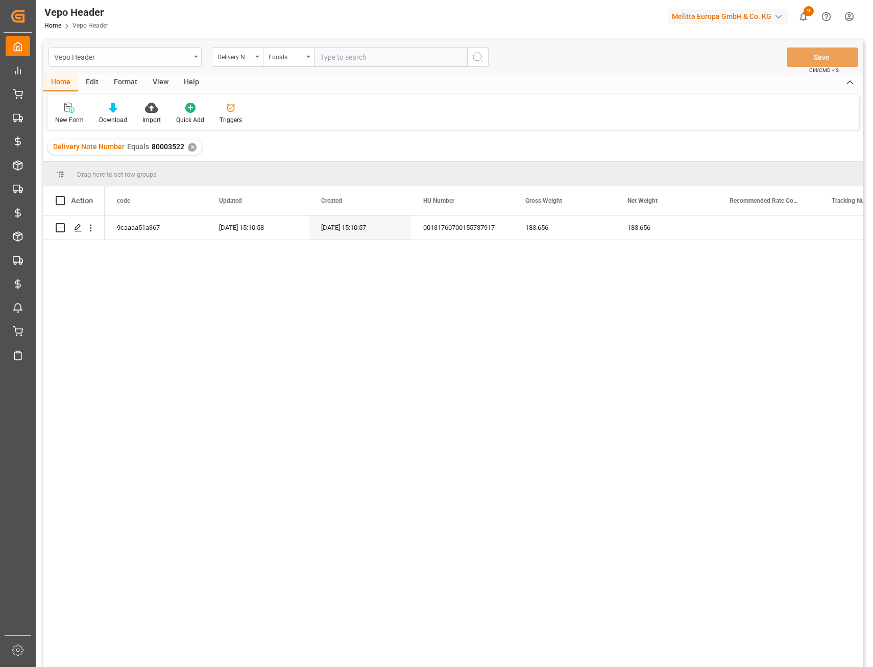
click at [81, 57] on div "Vepo Header" at bounding box center [122, 56] width 136 height 13
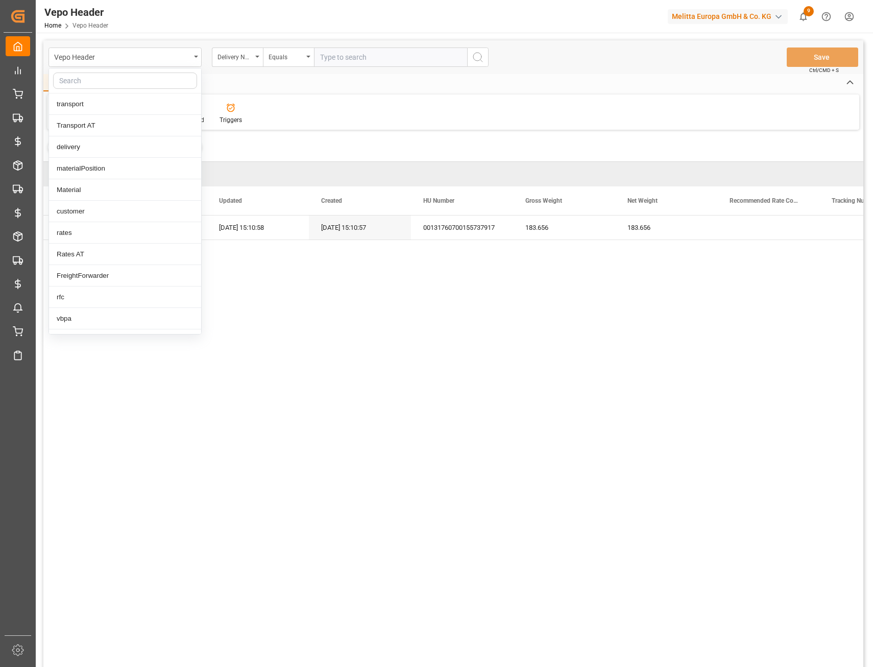
click at [93, 75] on input "text" at bounding box center [125, 80] width 144 height 16
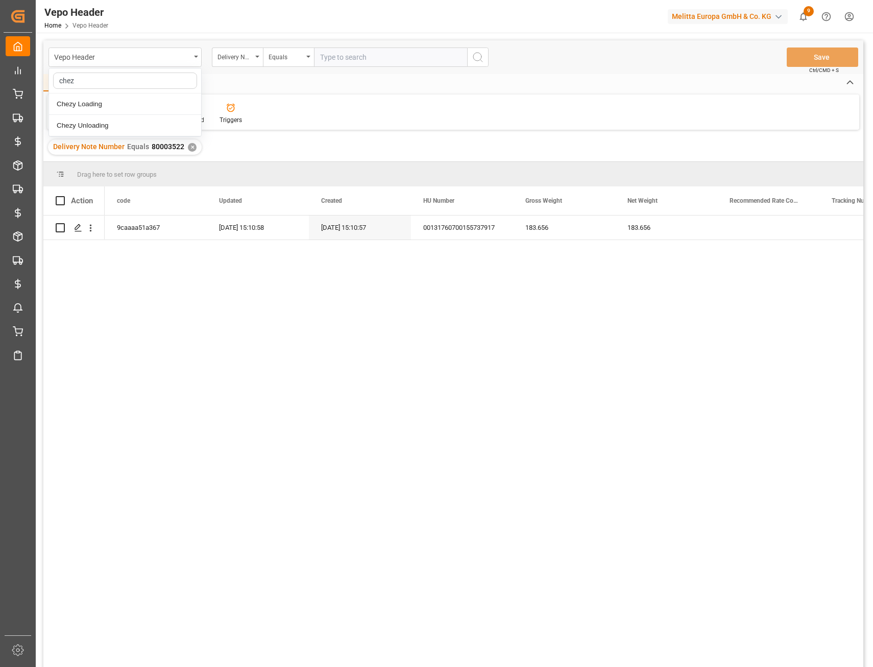
type input "chezy"
click at [101, 103] on div "Chezy Loading" at bounding box center [125, 103] width 152 height 21
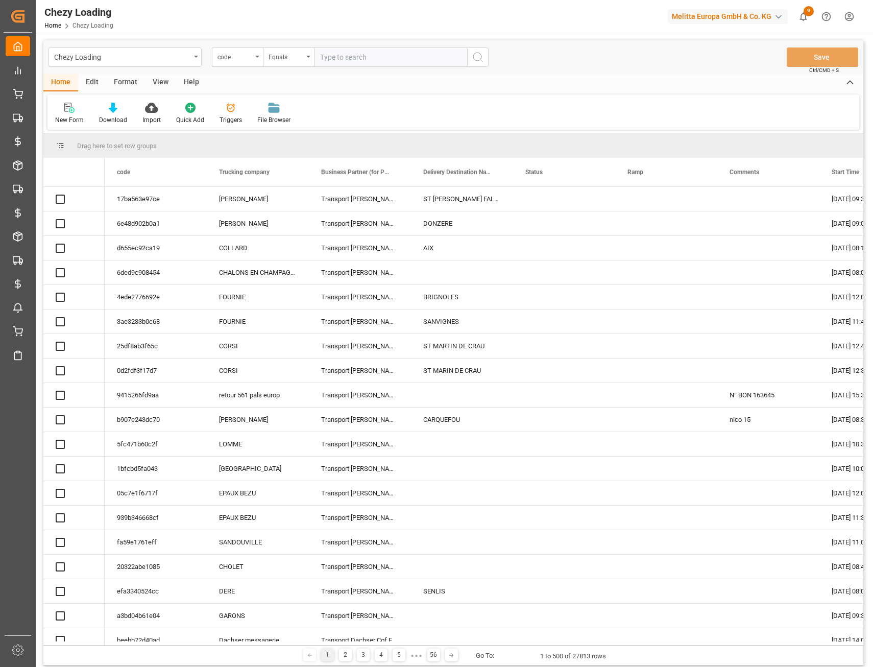
click at [334, 60] on input "text" at bounding box center [390, 56] width 153 height 19
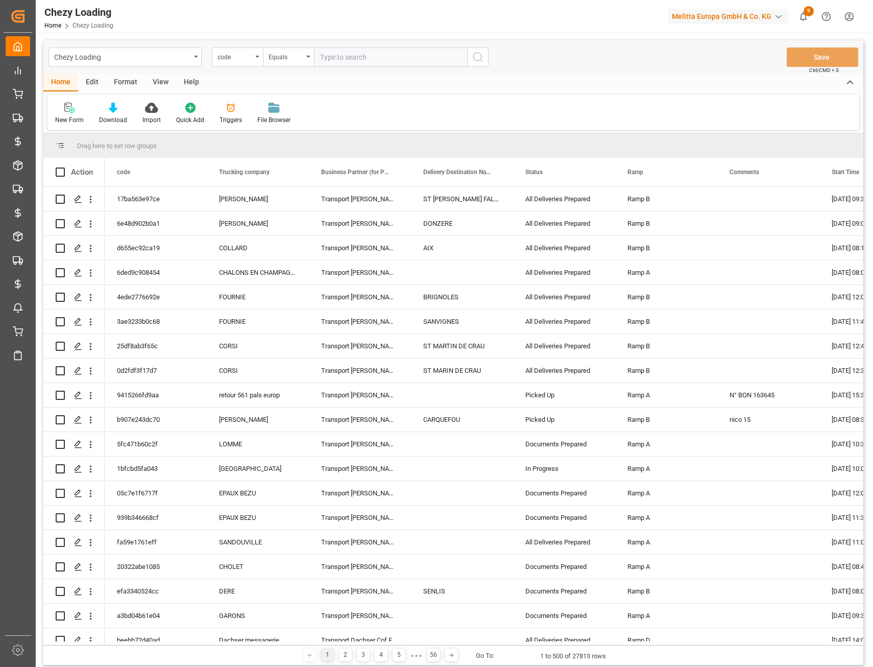
paste input "e2d26600312d"
type input "e2d26600312d"
click at [478, 60] on icon "search button" at bounding box center [478, 57] width 12 height 12
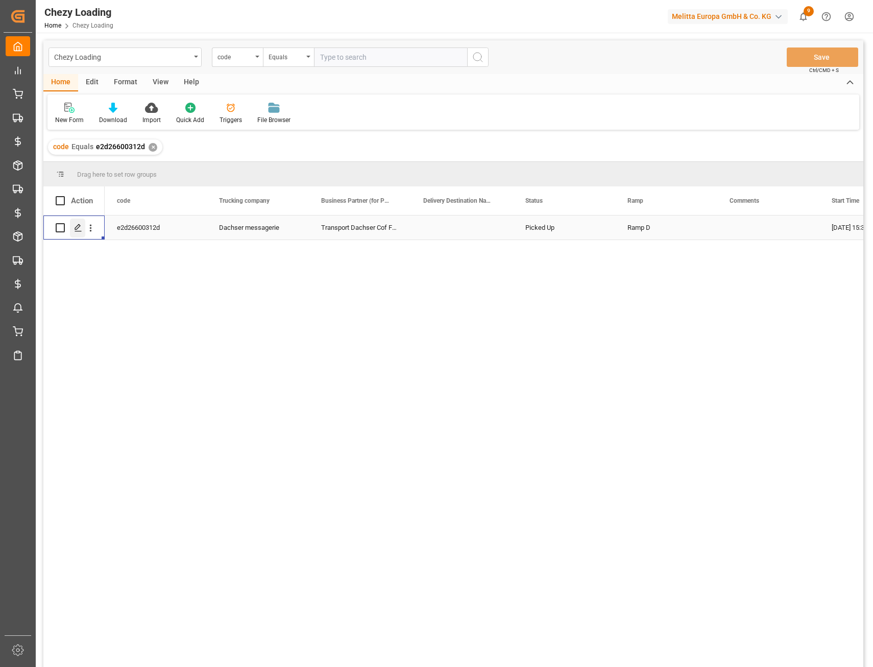
click at [78, 228] on polygon "Press SPACE to select this row." at bounding box center [77, 227] width 5 height 5
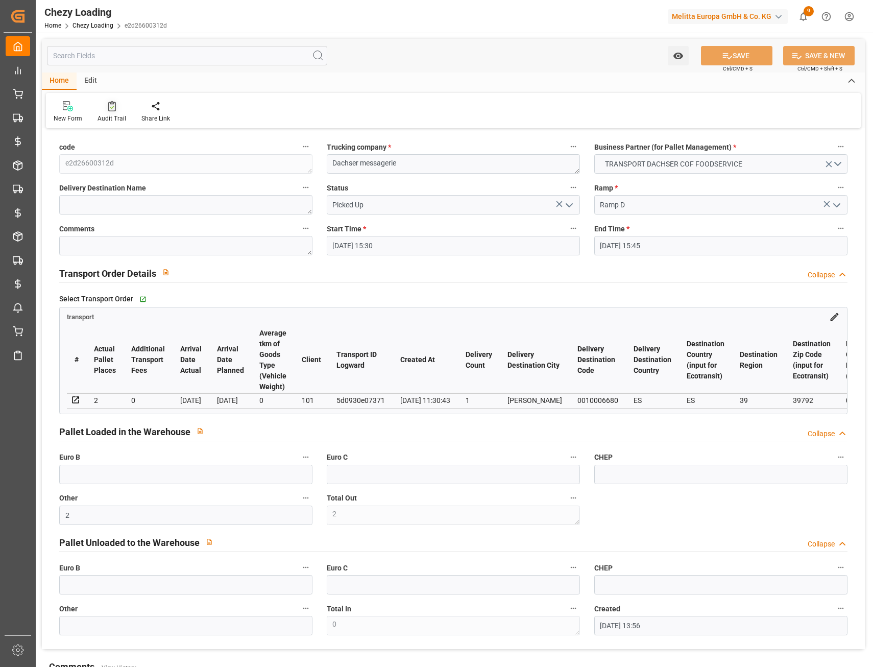
click at [100, 107] on div at bounding box center [111, 106] width 29 height 11
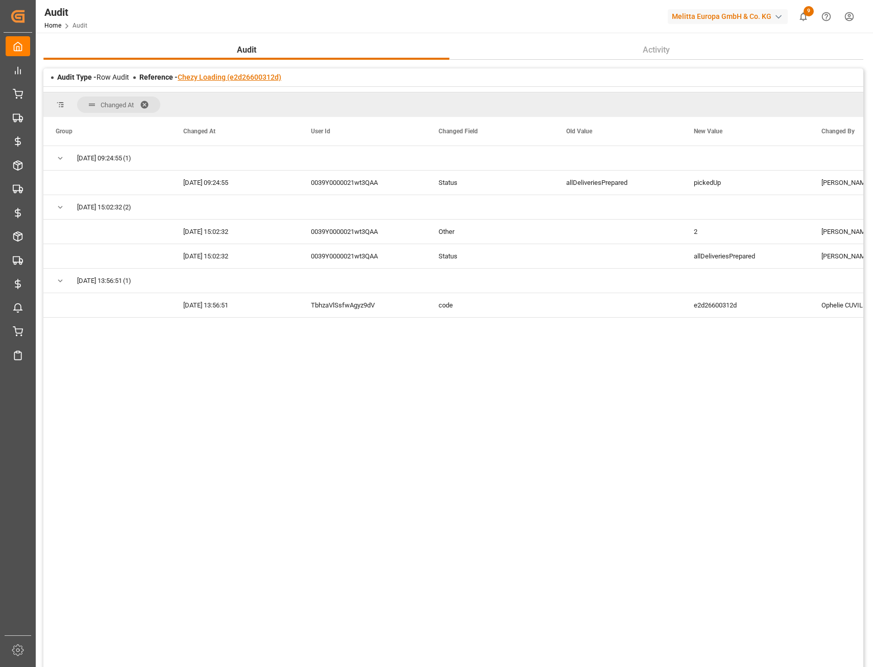
click at [239, 76] on link "Chezy Loading (e2d26600312d)" at bounding box center [230, 77] width 104 height 8
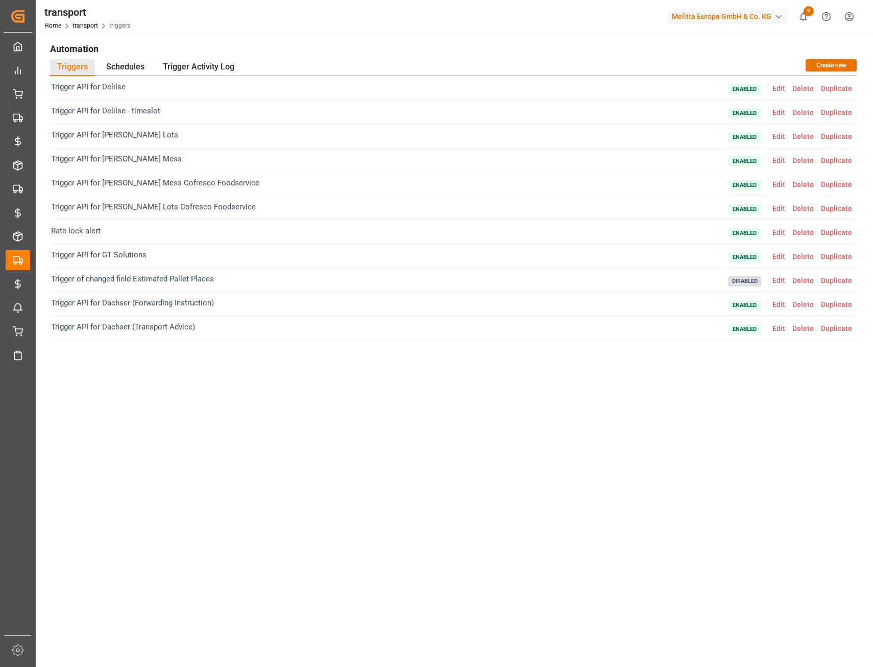
click at [778, 328] on span "Edit" at bounding box center [779, 328] width 20 height 8
click at [777, 303] on span "Edit" at bounding box center [779, 304] width 20 height 8
click at [177, 66] on div "Trigger Activity Log" at bounding box center [199, 67] width 86 height 17
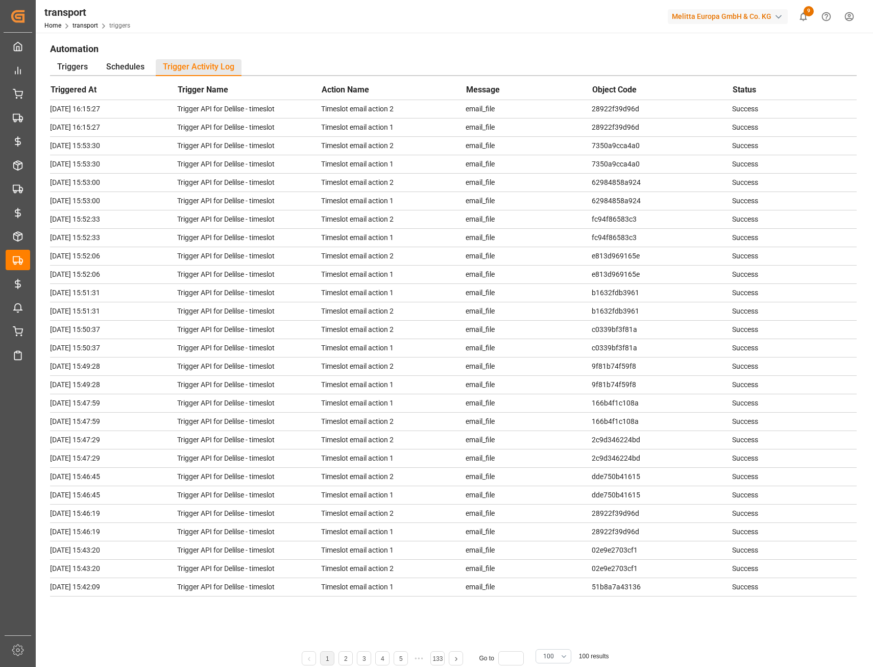
click at [503, 47] on h1 "Automation" at bounding box center [453, 48] width 806 height 17
click at [406, 656] on li "5" at bounding box center [400, 658] width 14 height 14
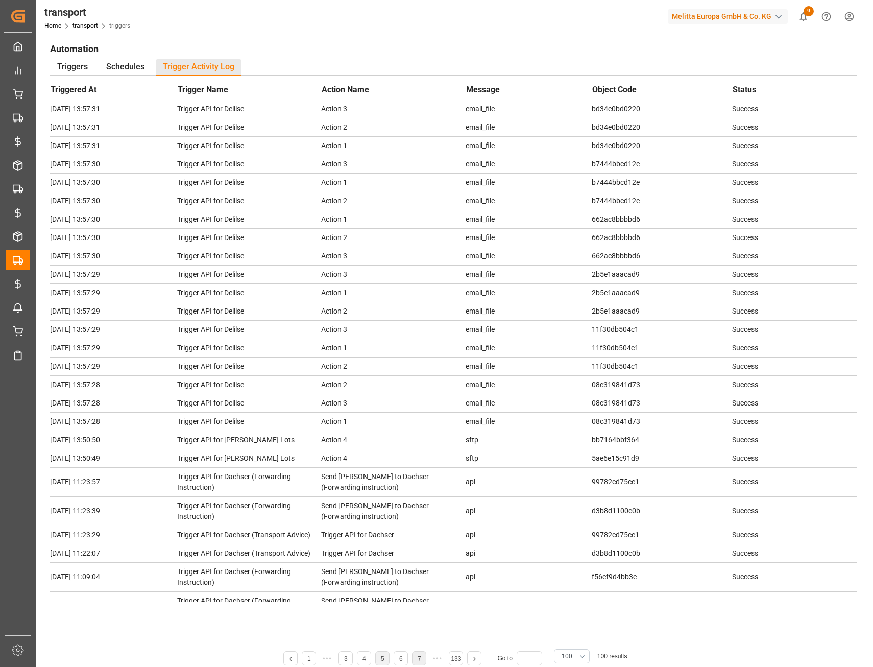
click at [417, 659] on li "7" at bounding box center [419, 658] width 14 height 14
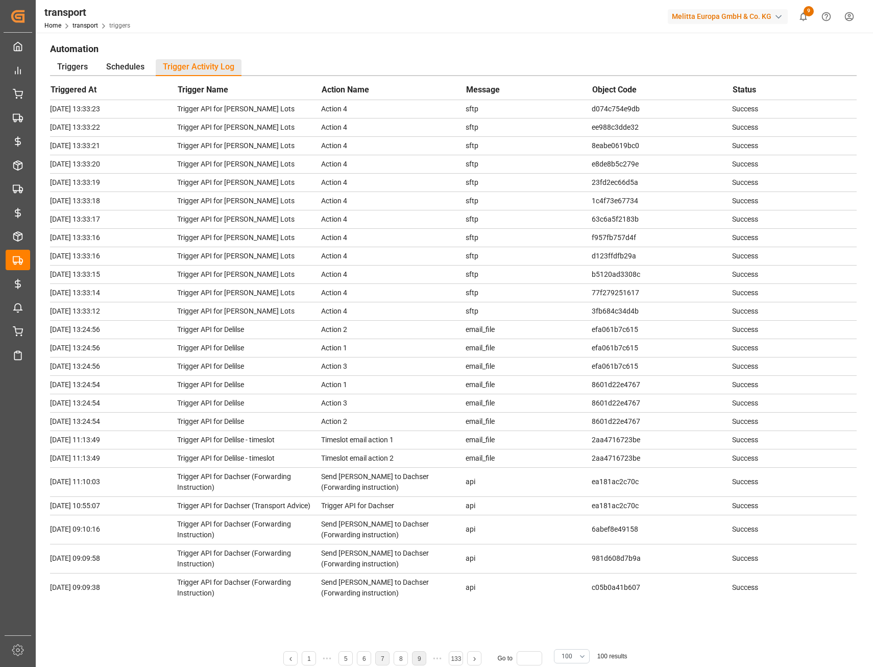
click at [419, 658] on link "9" at bounding box center [419, 658] width 4 height 7
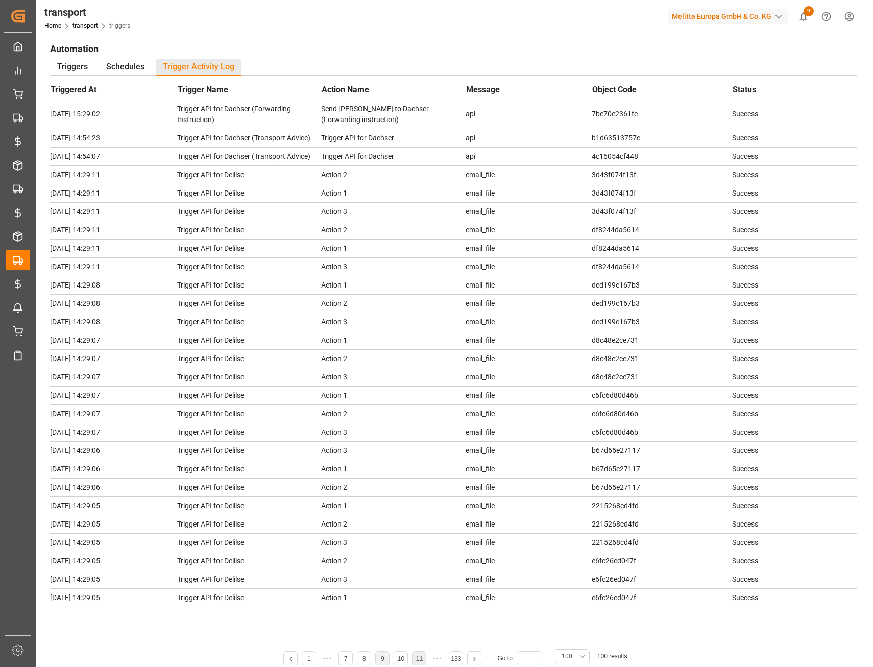
click at [419, 658] on link "11" at bounding box center [419, 658] width 7 height 7
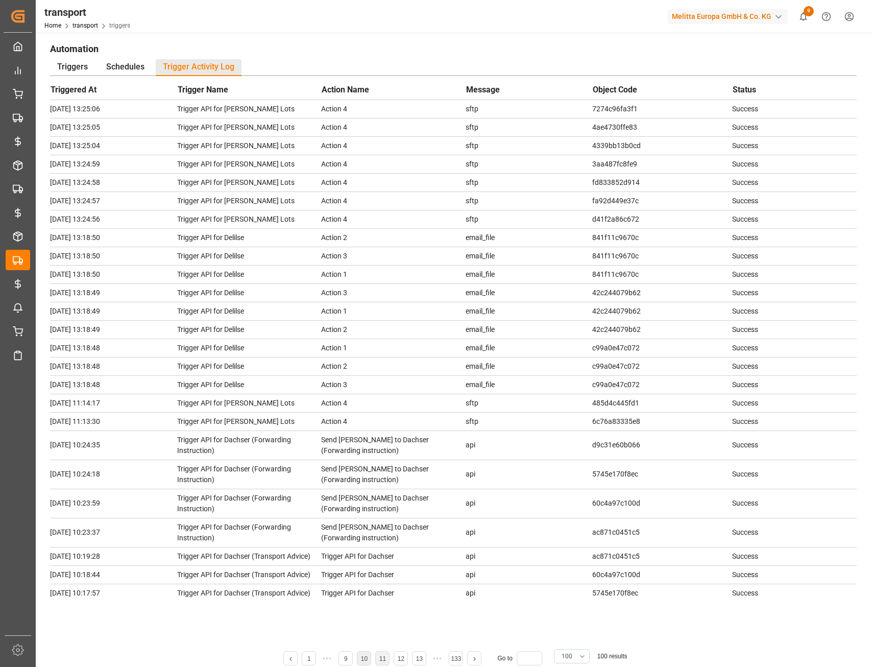
click at [363, 659] on link "10" at bounding box center [364, 658] width 7 height 7
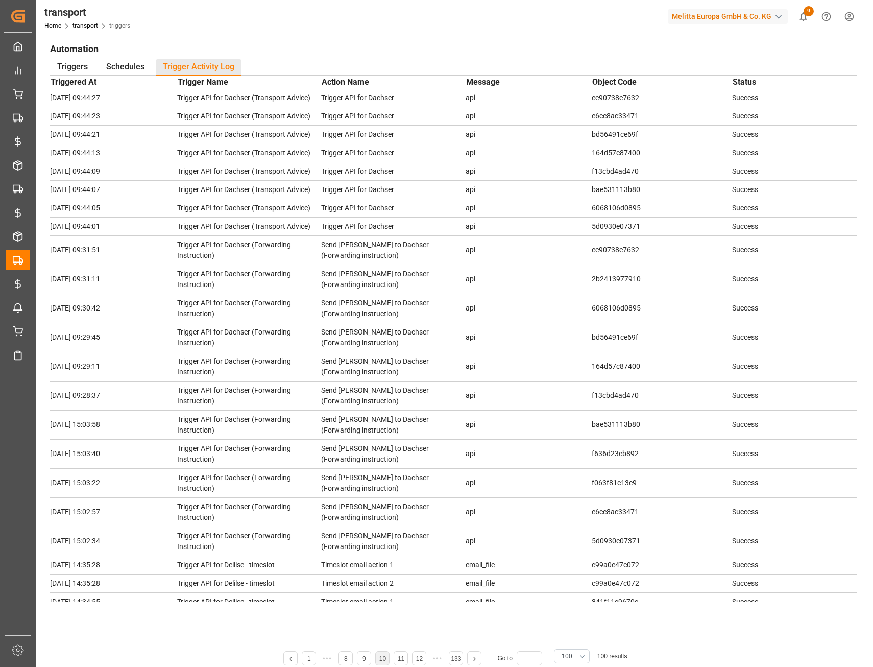
scroll to position [1599, 0]
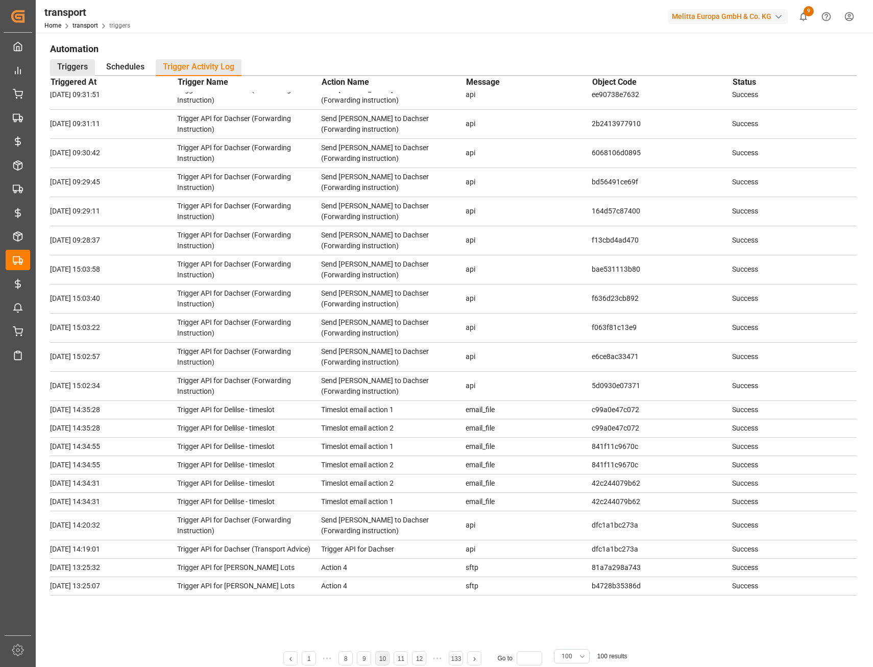
click at [87, 73] on div "Triggers" at bounding box center [72, 67] width 45 height 17
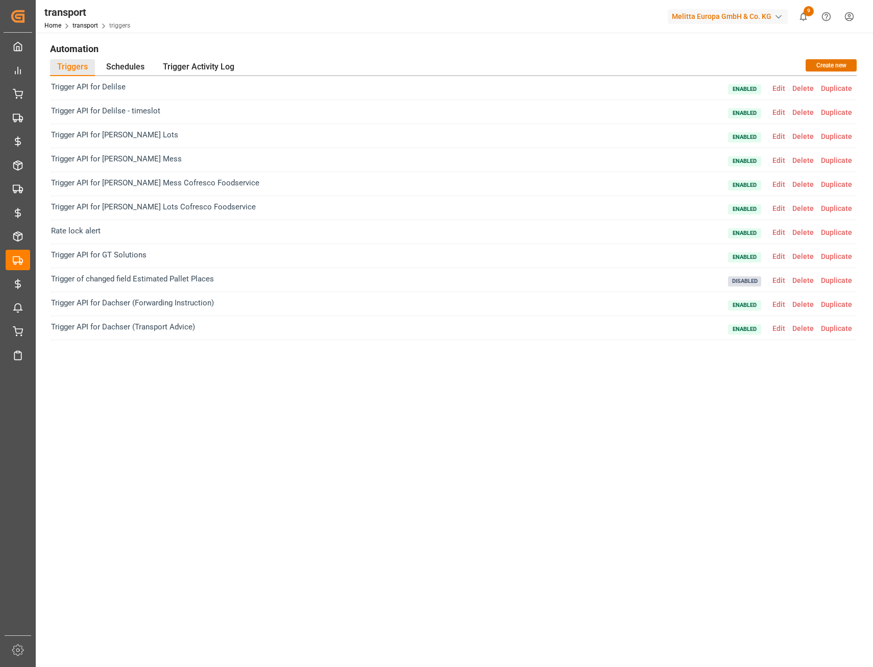
click at [776, 329] on span "Edit" at bounding box center [779, 328] width 20 height 8
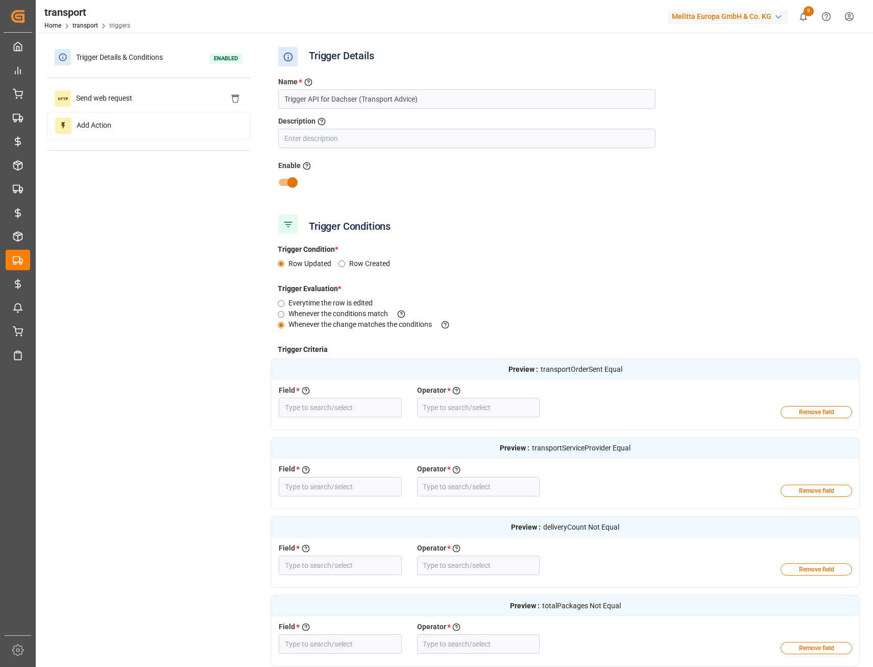
type input "Transport Order Sent"
type input "Equal"
type input "Transport Service Provider"
type input "Equal"
type input "Delivery Count"
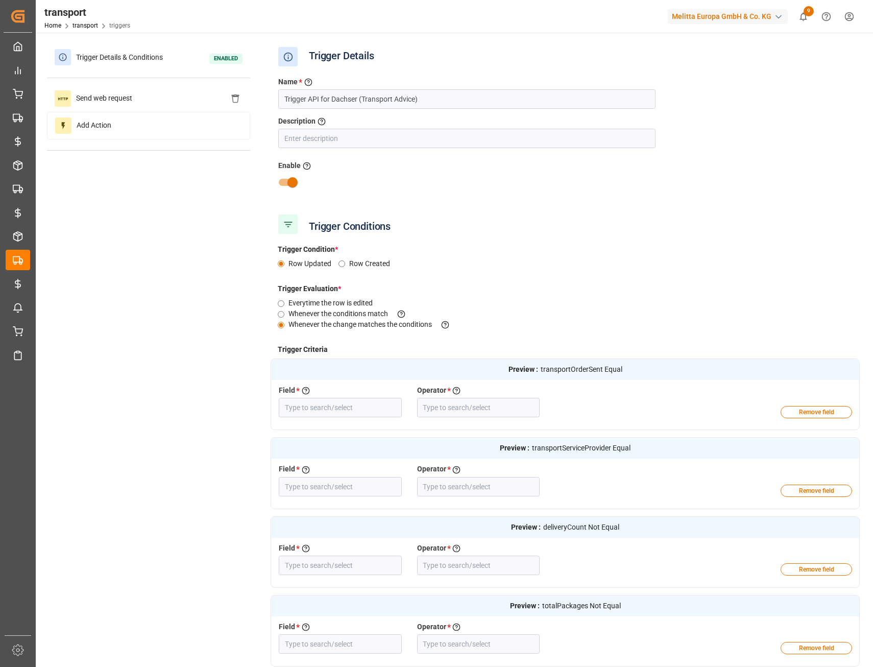
type input "Not Equal"
type input "Total Number Of Packages"
type input "Not Equal"
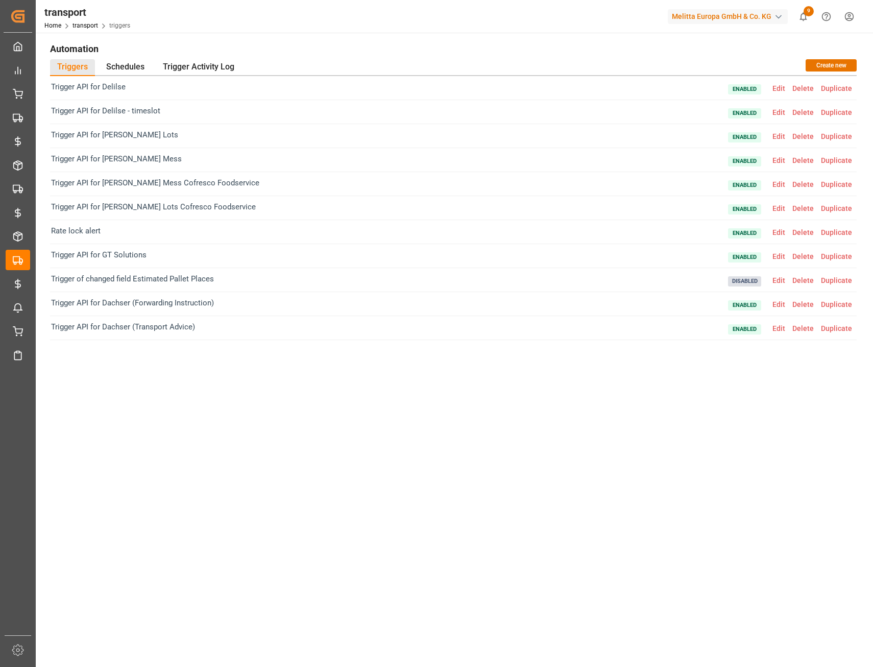
click at [782, 304] on span "Edit" at bounding box center [779, 304] width 20 height 8
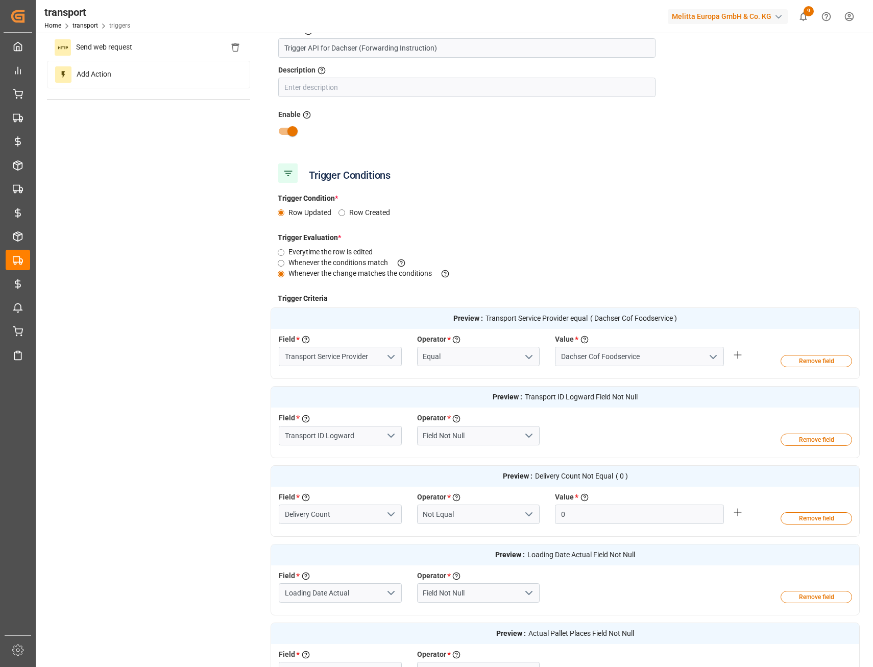
scroll to position [102, 0]
